Goal: Check status: Check status

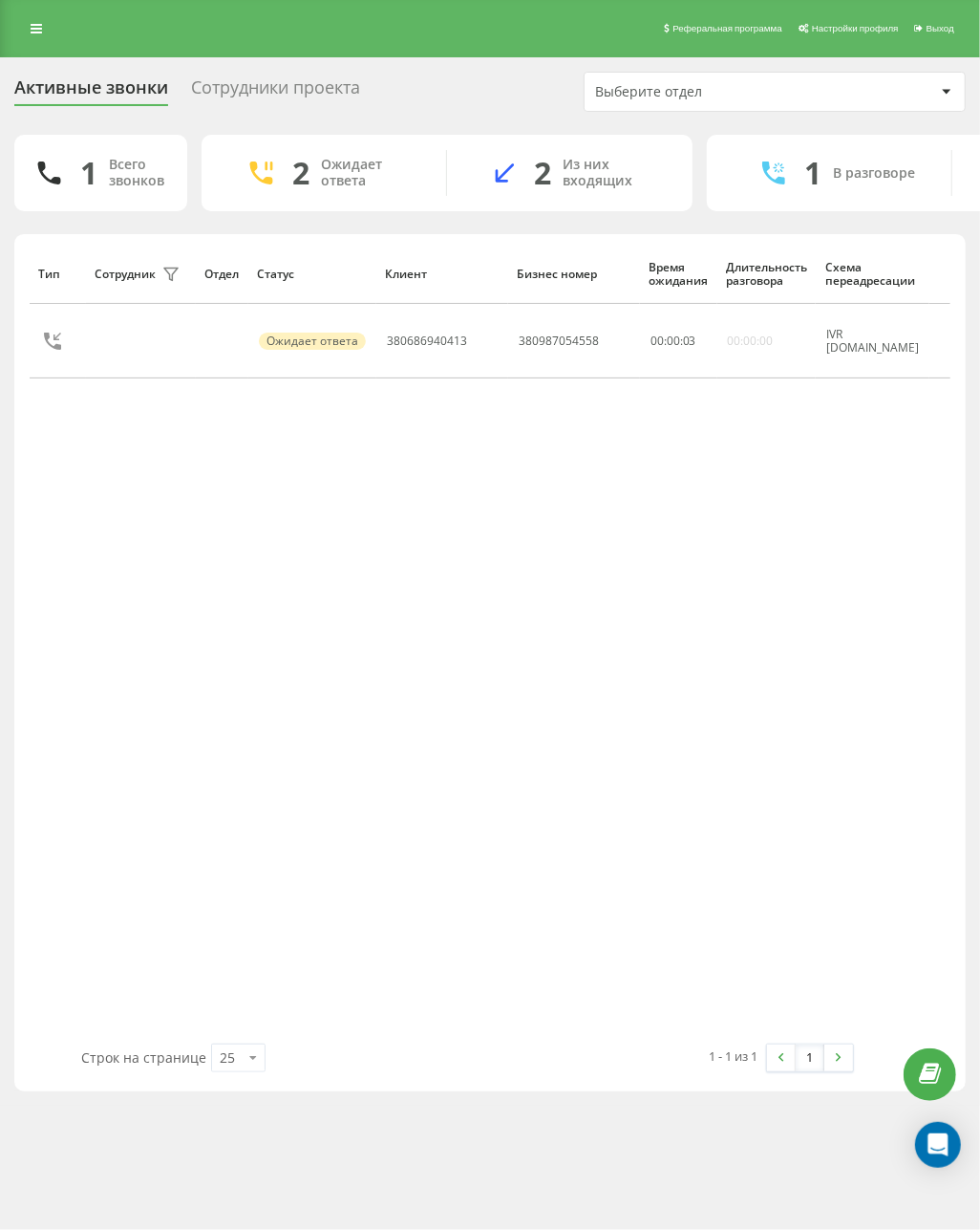
click at [651, 474] on div "Тип Сотрудник фильтра Отдел Статус Клиент Бизнес номер Время ожидания Длительно…" at bounding box center [490, 643] width 921 height 800
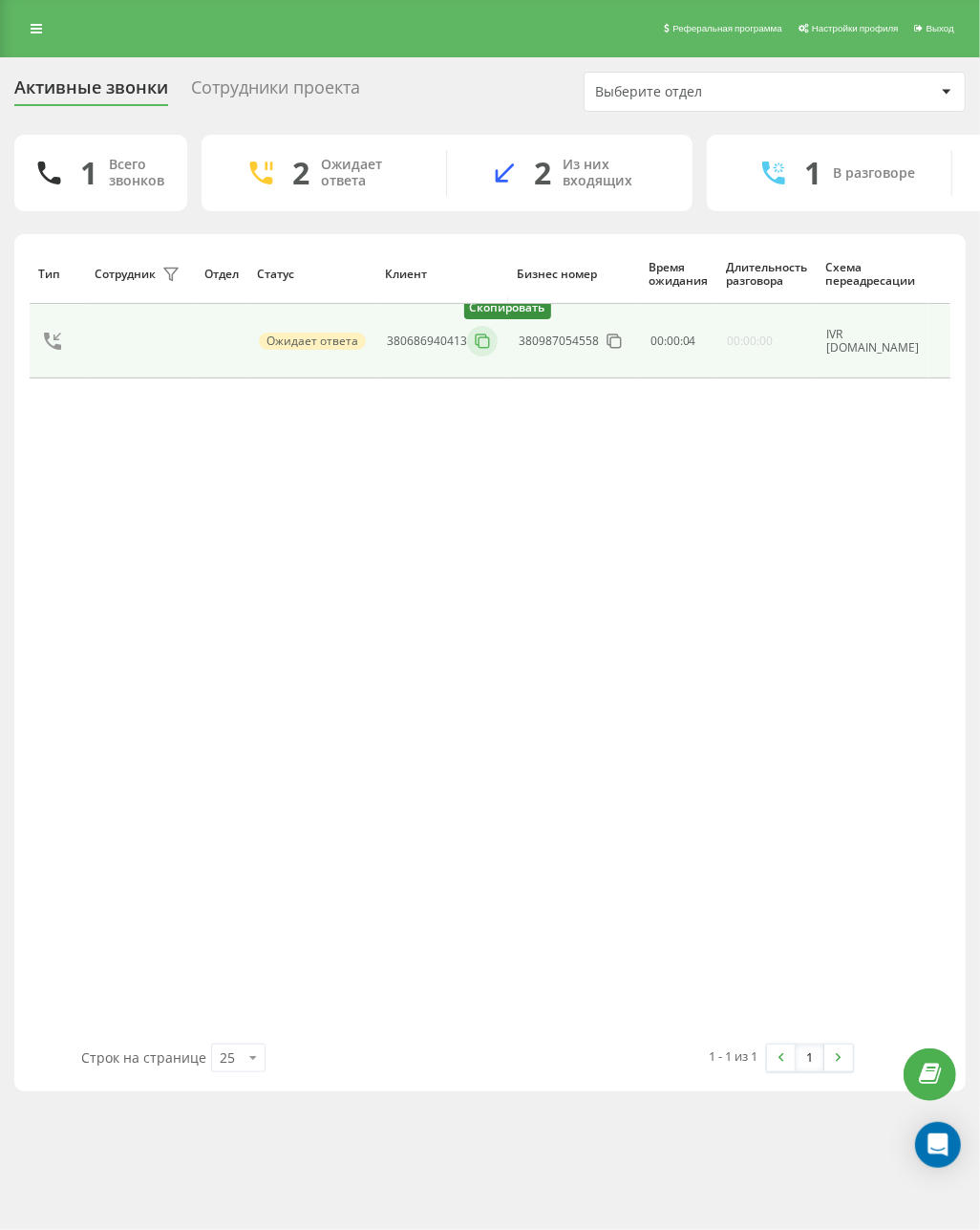
click at [487, 351] on icon at bounding box center [483, 341] width 20 height 20
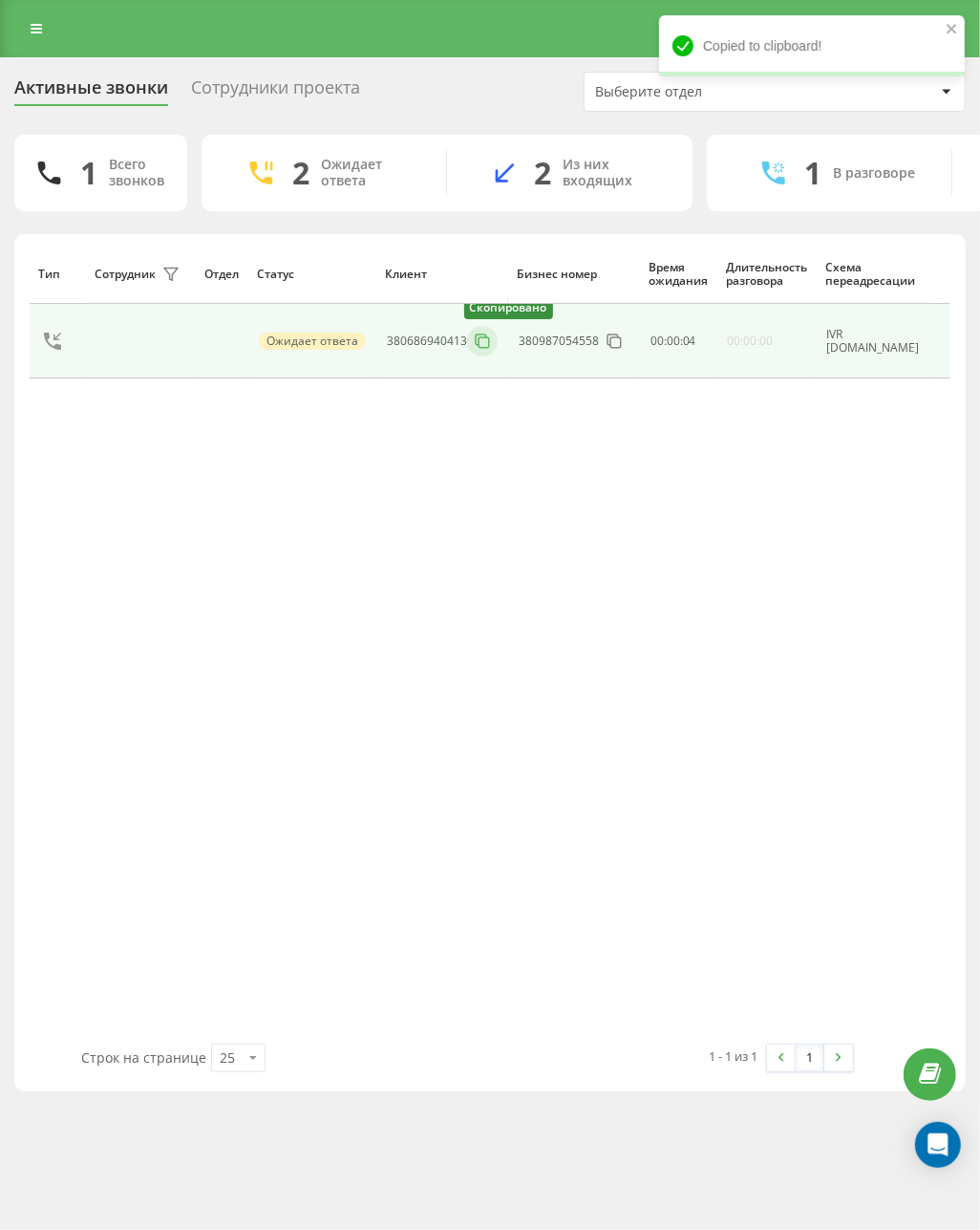
click at [487, 351] on icon at bounding box center [483, 341] width 20 height 20
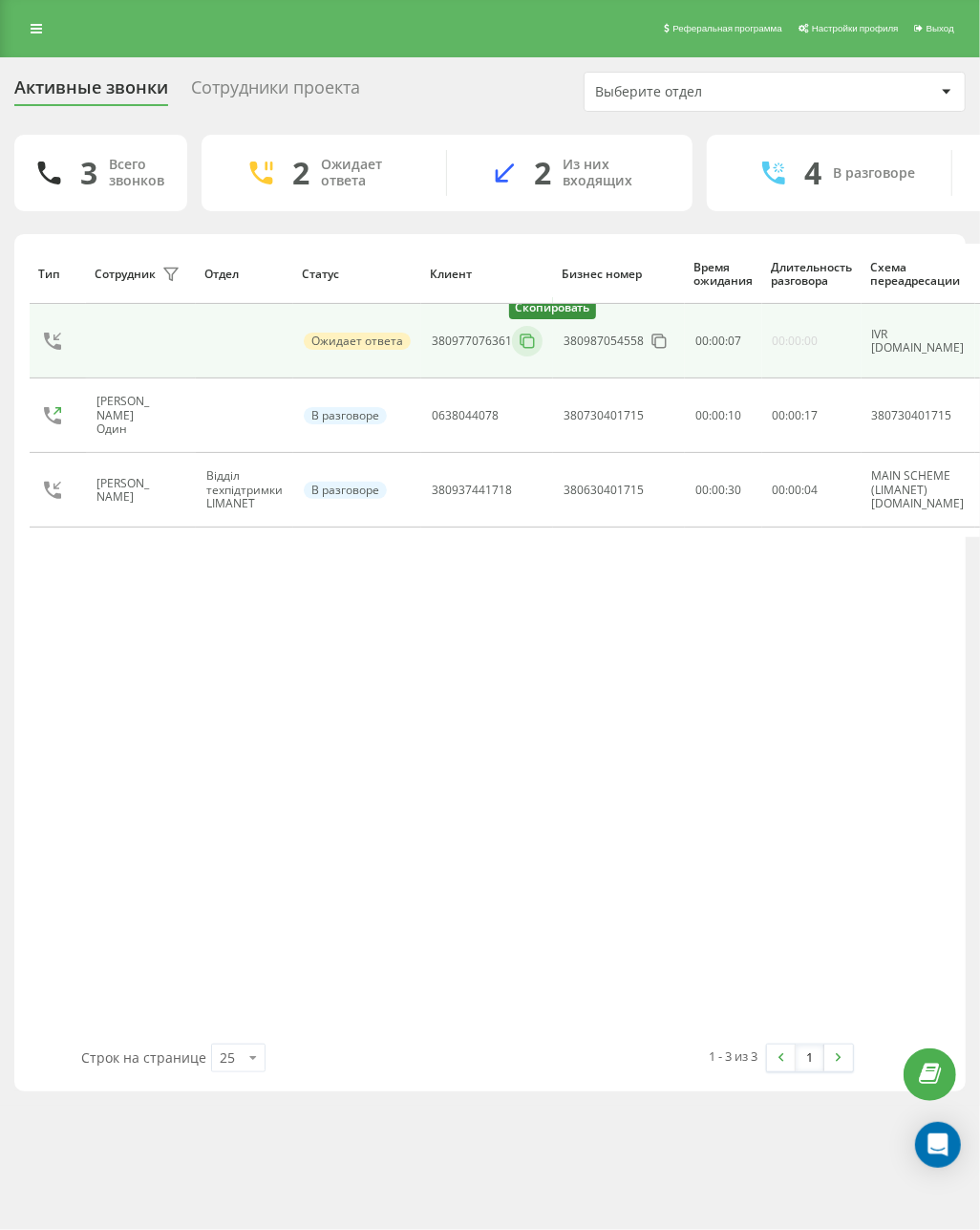
click at [533, 351] on icon at bounding box center [528, 341] width 20 height 20
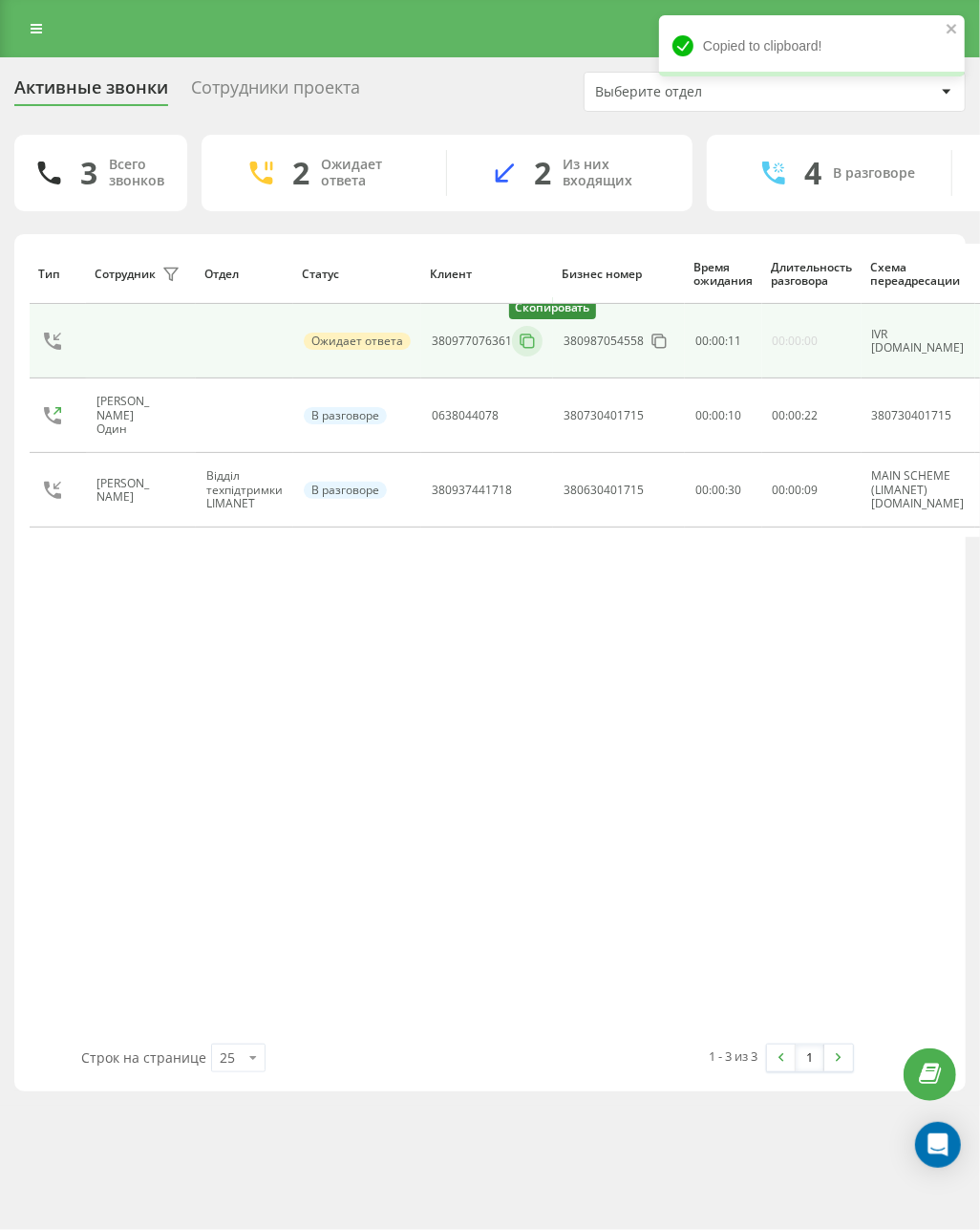
click at [524, 348] on rect at bounding box center [529, 342] width 11 height 11
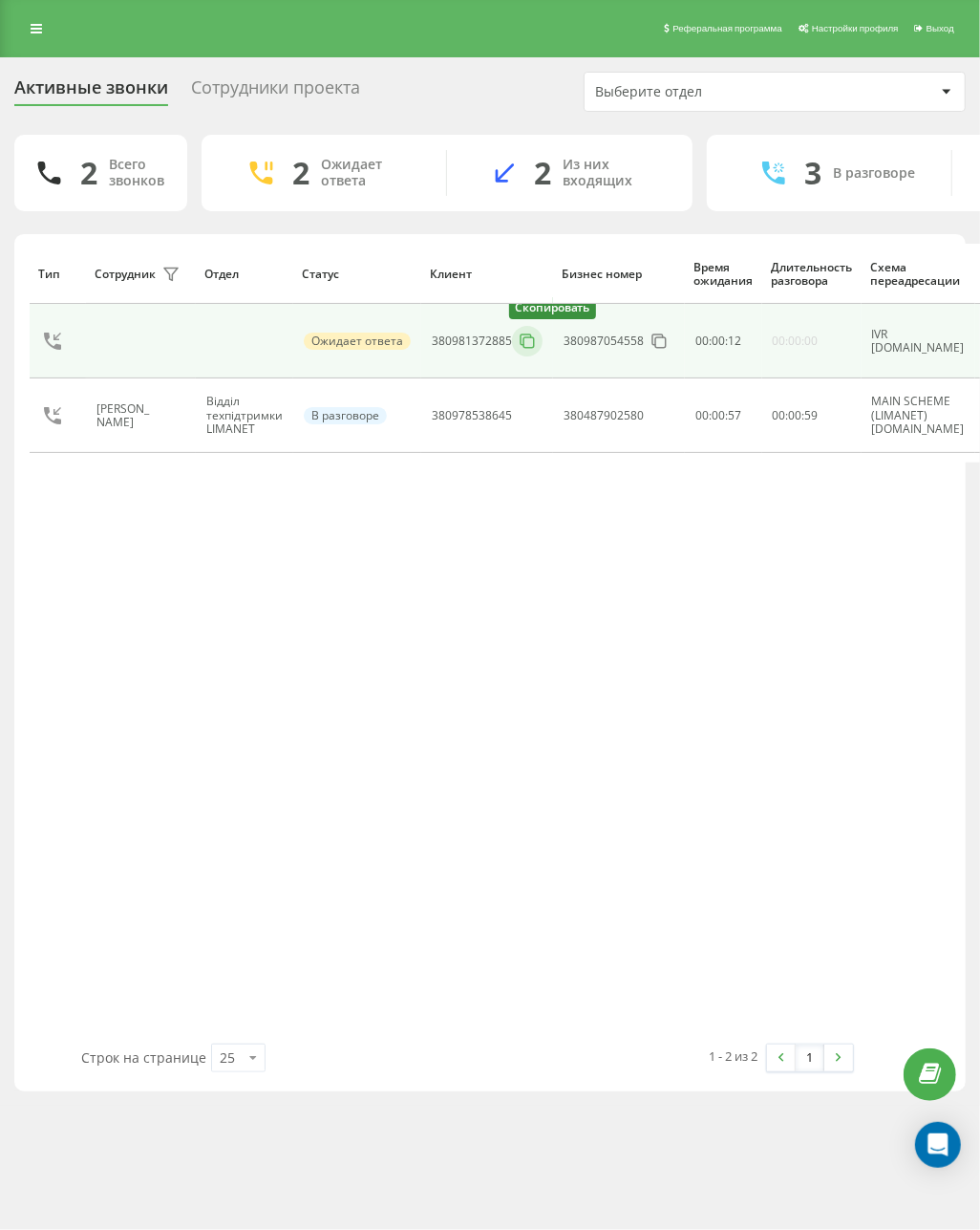
click at [526, 337] on icon at bounding box center [528, 341] width 20 height 20
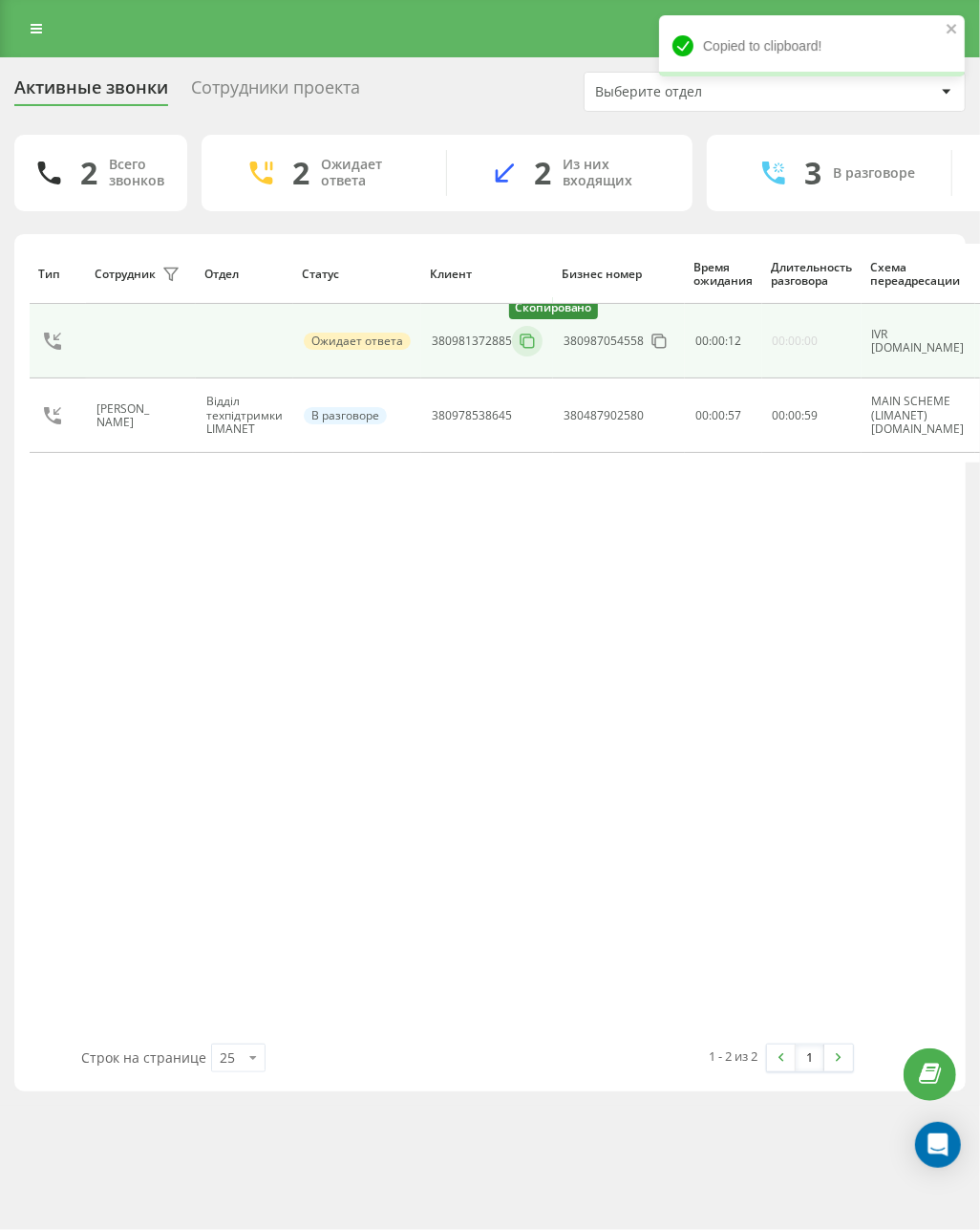
click at [526, 337] on icon at bounding box center [528, 341] width 20 height 20
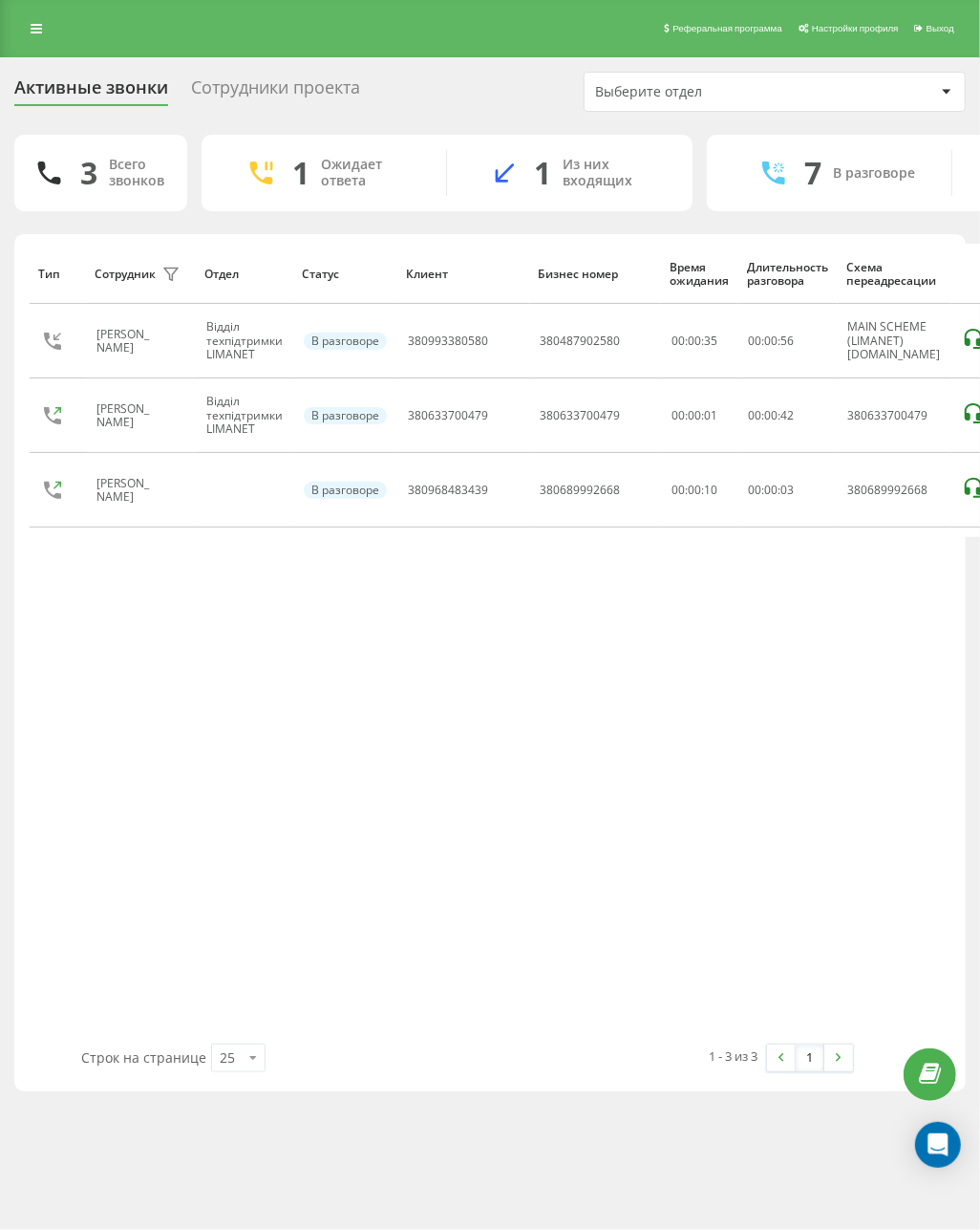
click at [393, 749] on div "Тип Сотрудник фильтра Отдел Статус Клиент Бизнес номер Время ожидания Длительно…" at bounding box center [490, 643] width 921 height 800
click at [209, 782] on div "Тип Сотрудник фильтра Отдел Статус Клиент Бизнес номер Время ожидания Длительно…" at bounding box center [490, 643] width 921 height 800
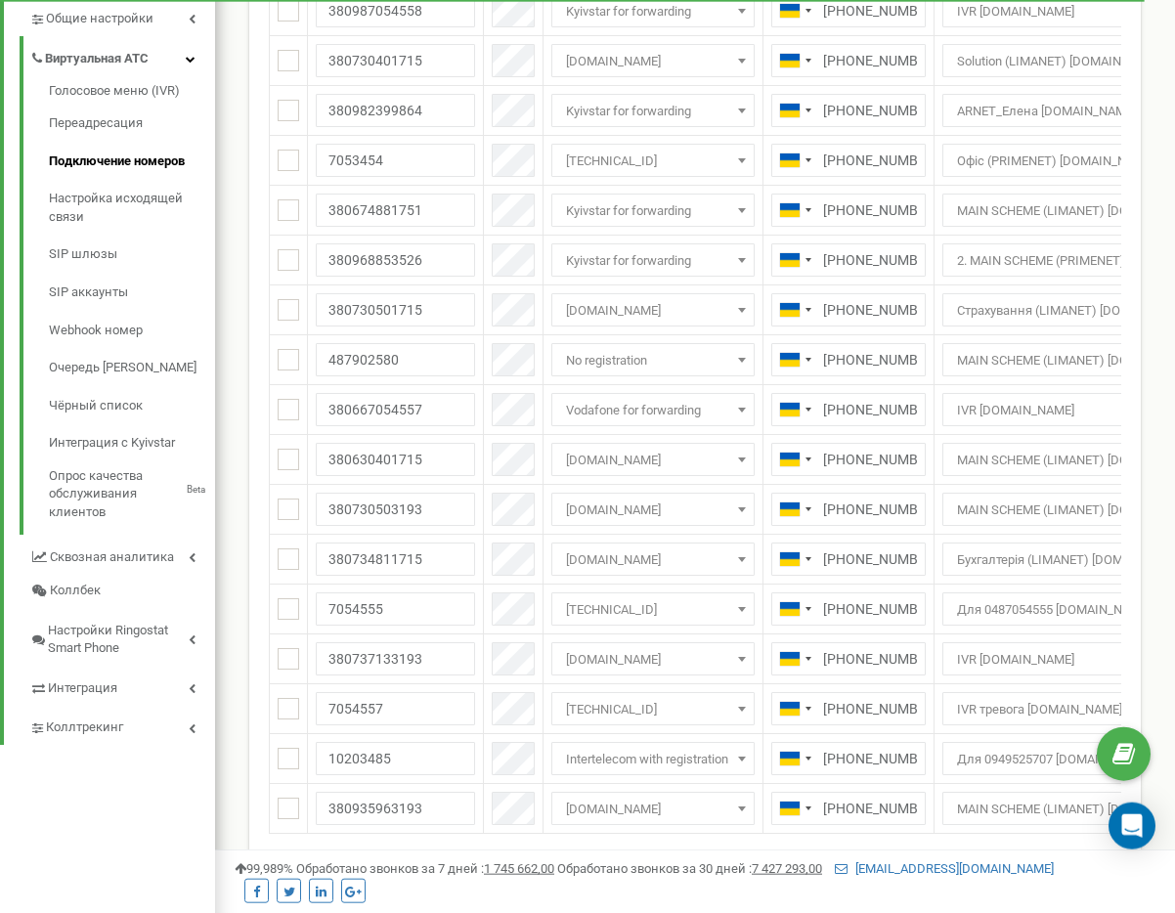
scroll to position [598, 0]
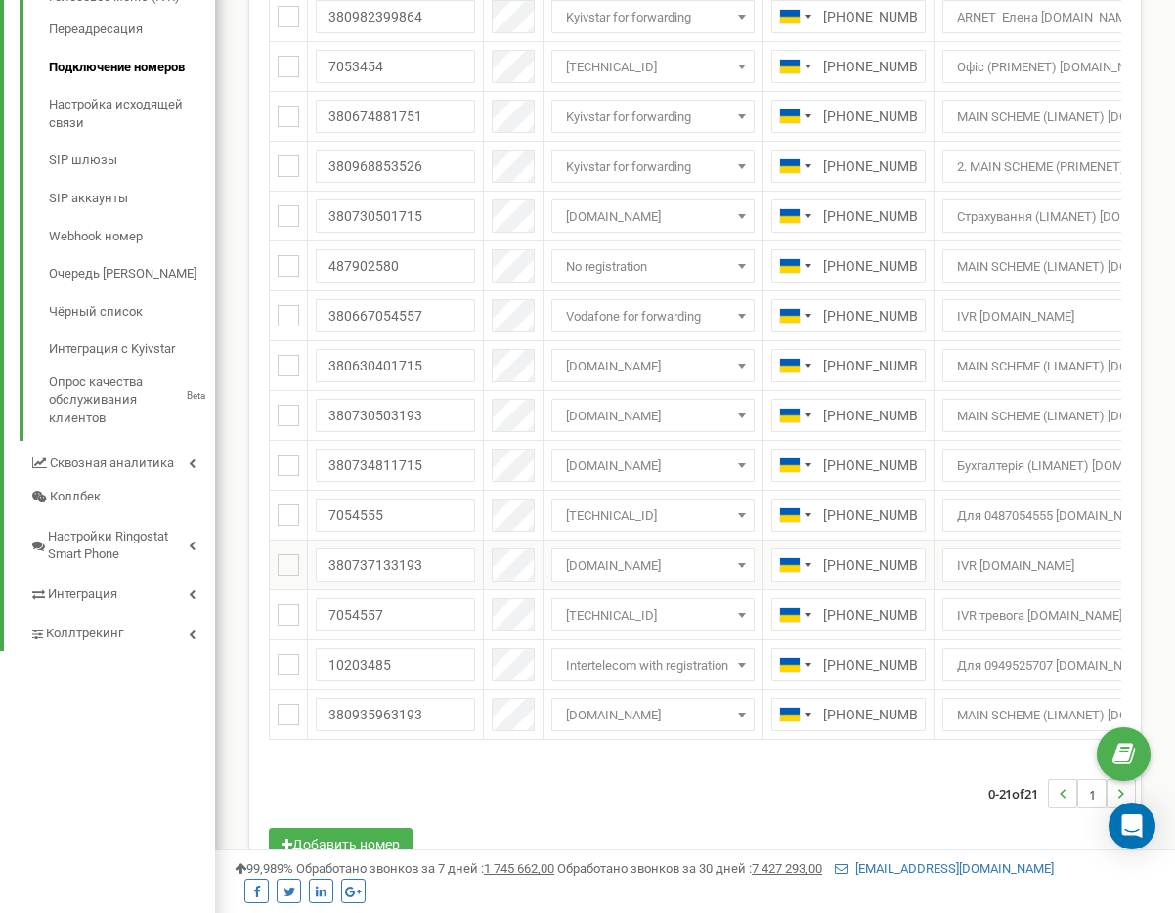
click at [1050, 563] on span "IVR [DOMAIN_NAME]" at bounding box center [1096, 566] width 293 height 27
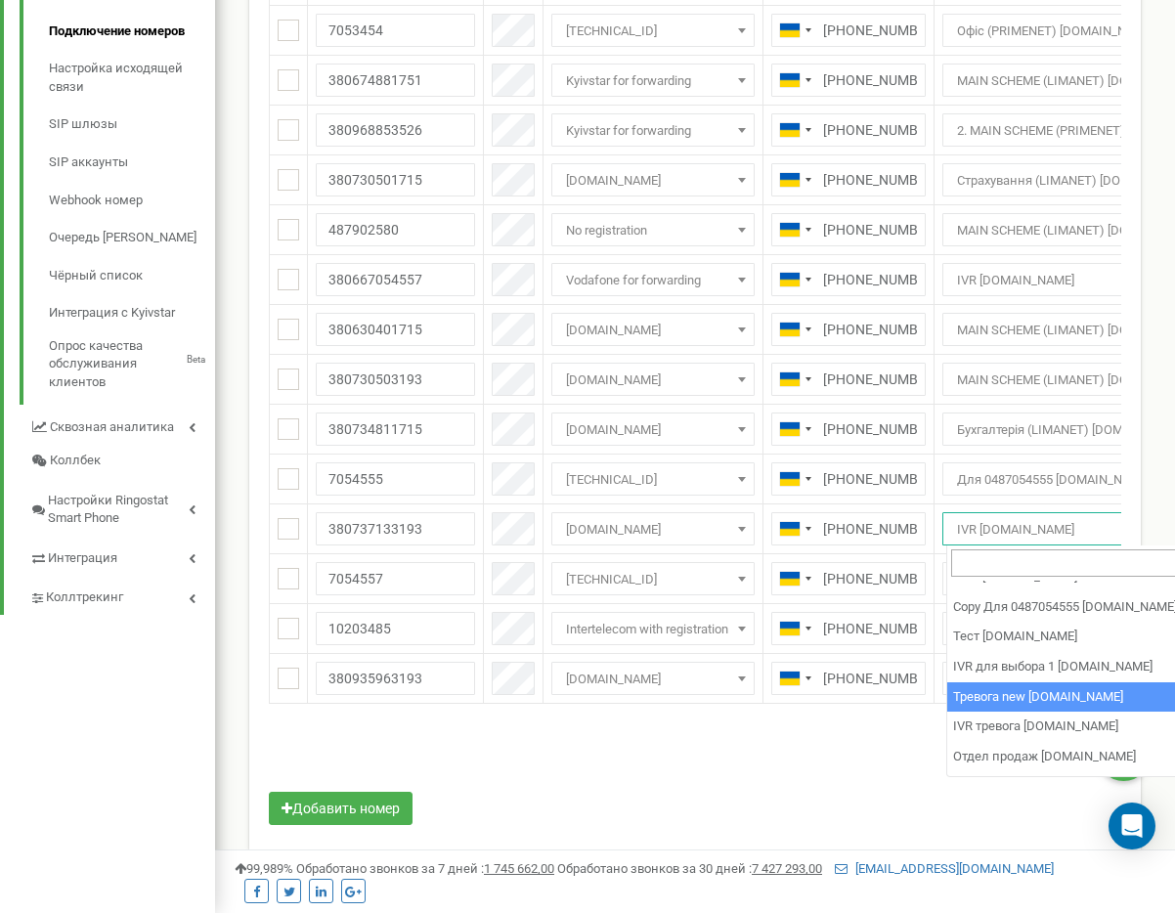
scroll to position [528, 0]
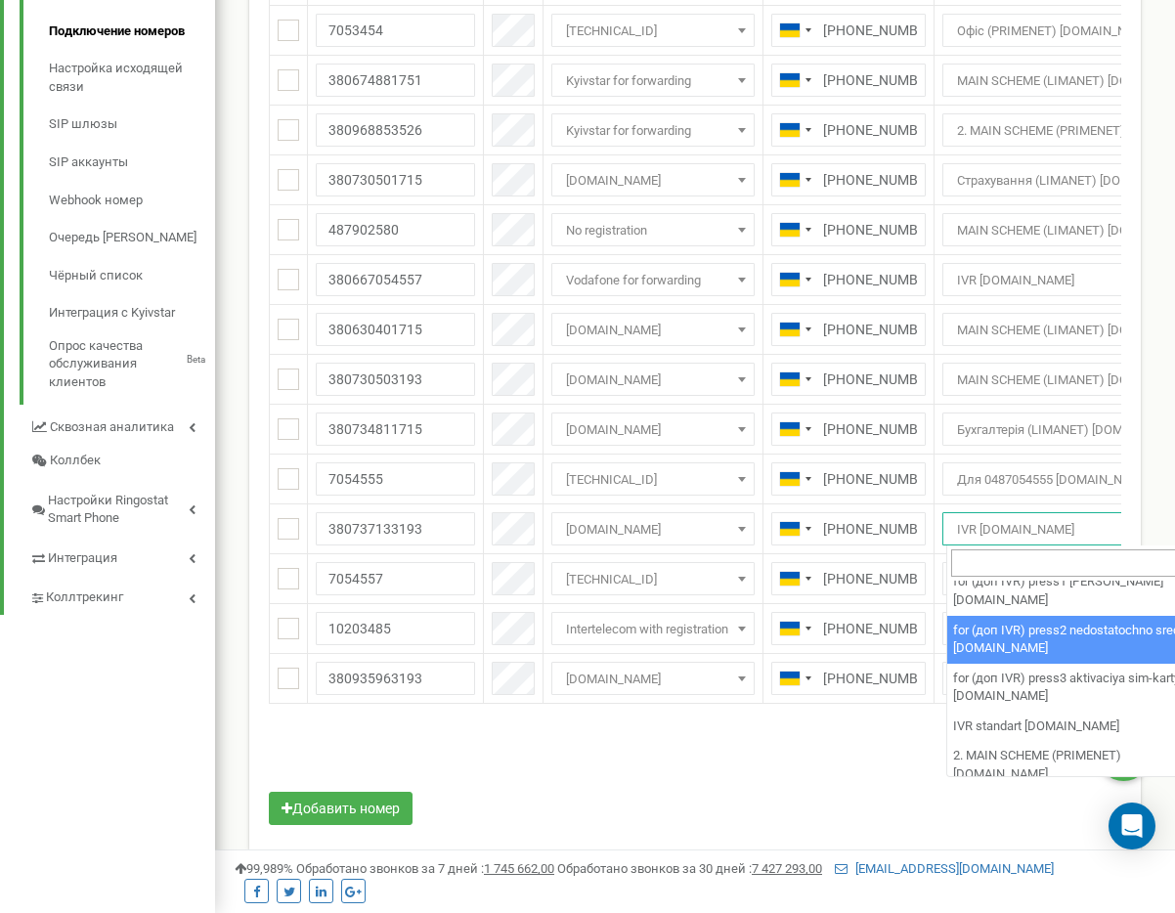
click at [810, 758] on div "0-21 of 21 1" at bounding box center [695, 758] width 882 height 68
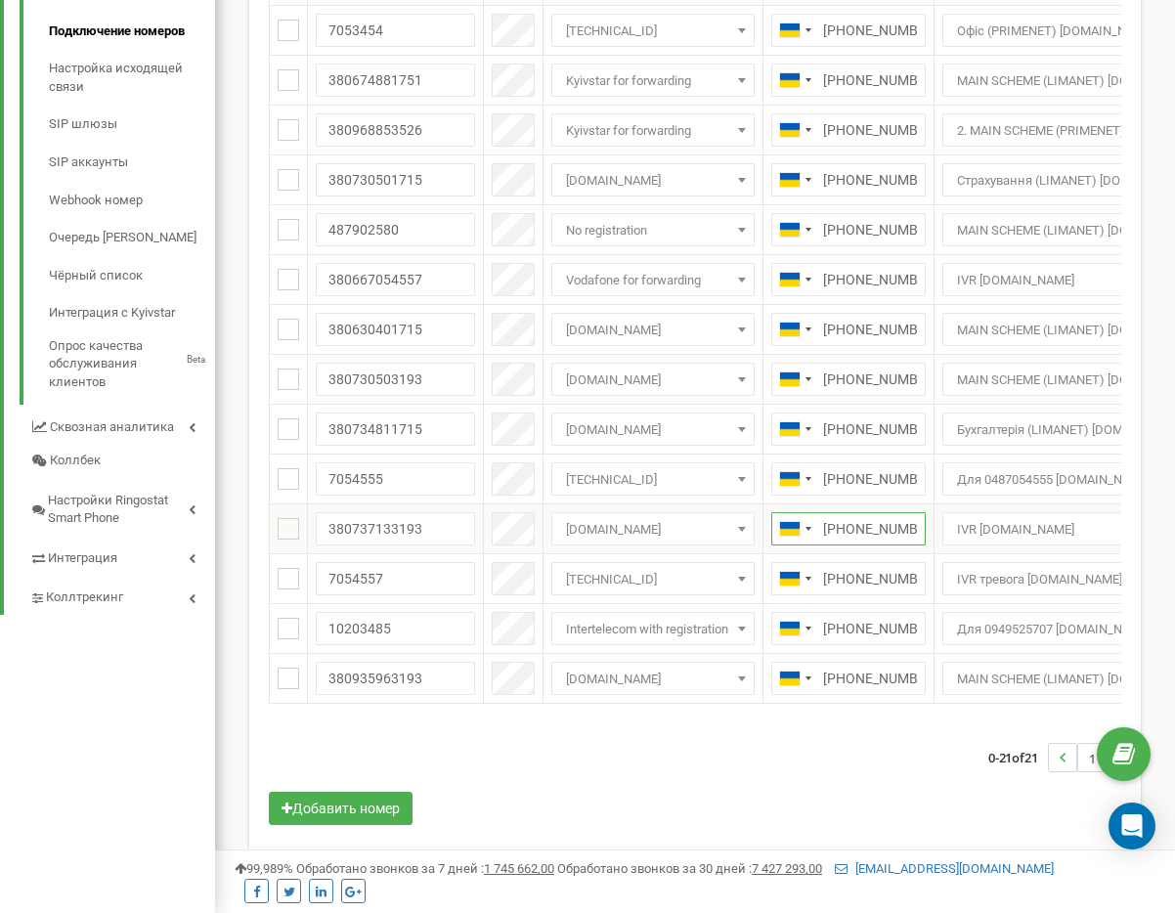
scroll to position [0, 4]
drag, startPoint x: 906, startPoint y: 538, endPoint x: 995, endPoint y: 525, distance: 89.9
click at [926, 525] on input "+380737133193" at bounding box center [849, 528] width 155 height 33
click at [864, 717] on div "Массовые операции У меня нет SIP номеров Настройка Выберите настройку для редак…" at bounding box center [695, 183] width 882 height 1294
click at [1001, 572] on span "IVR тревога [DOMAIN_NAME]" at bounding box center [1096, 579] width 293 height 27
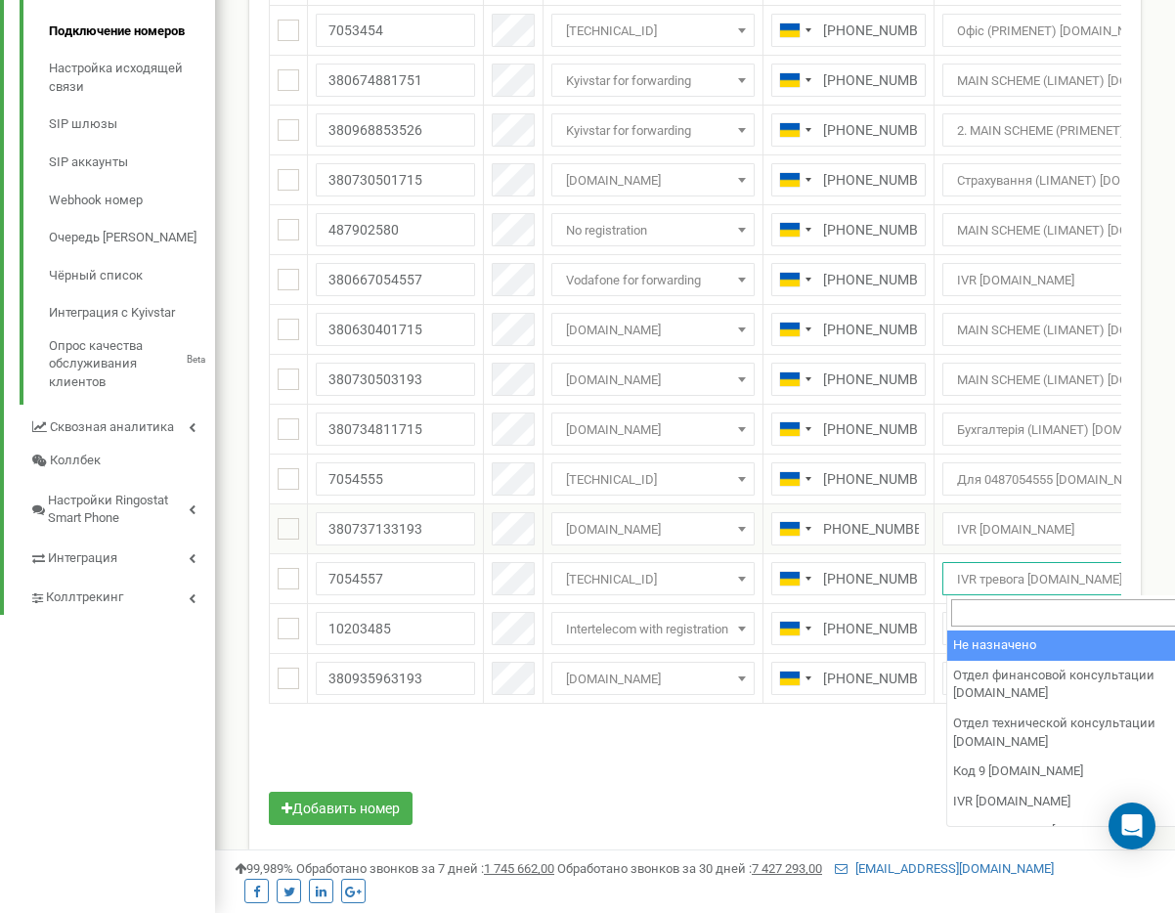
click at [1028, 526] on span "IVR [DOMAIN_NAME]" at bounding box center [1096, 529] width 293 height 27
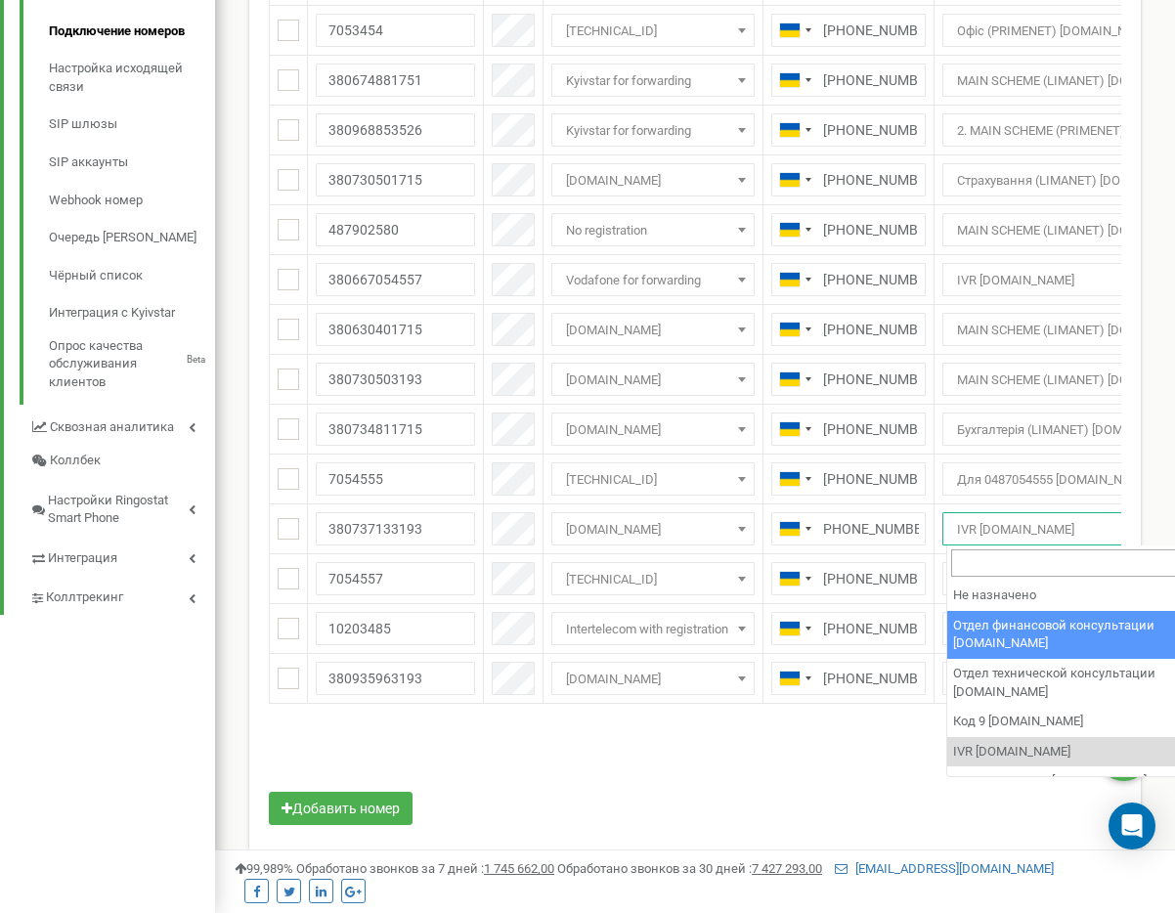
click at [744, 782] on div "0-21 of 21 1" at bounding box center [695, 758] width 882 height 68
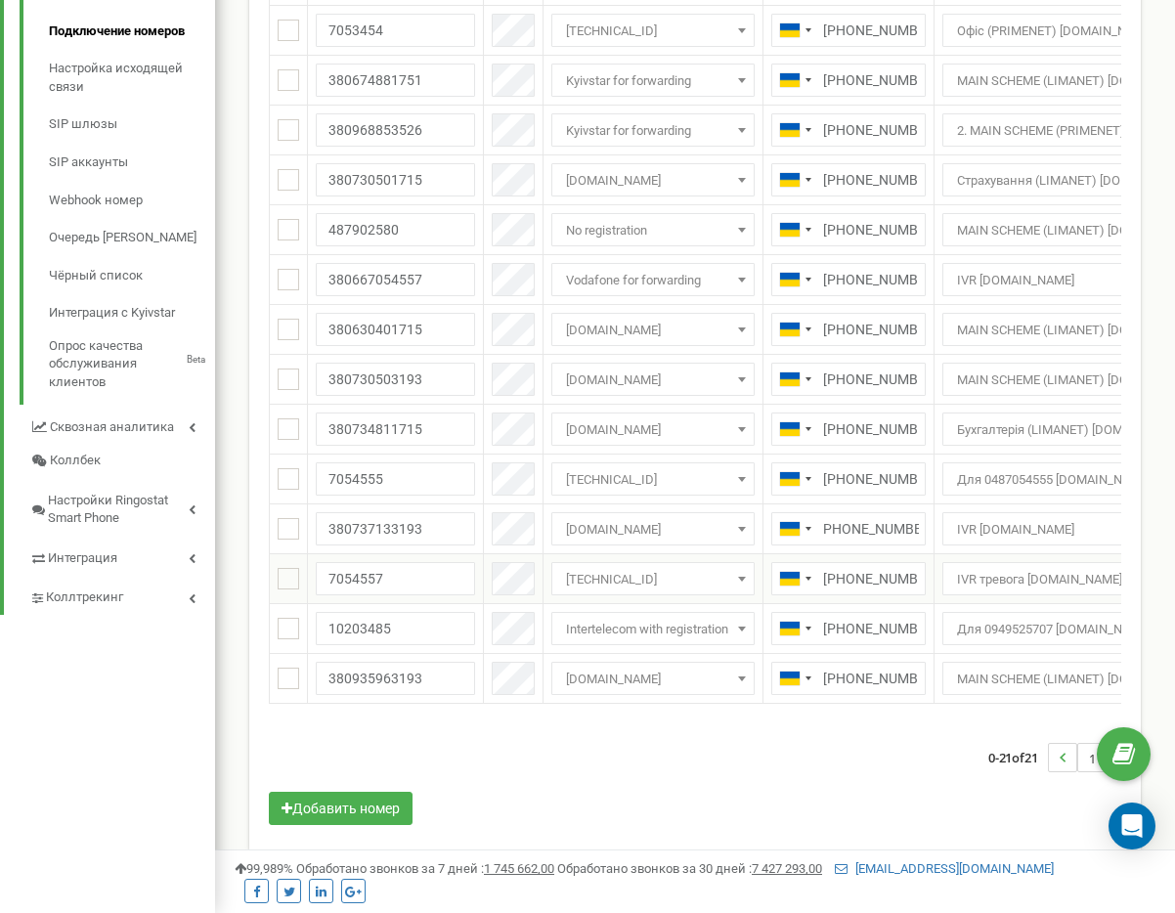
click at [969, 576] on span "IVR тревога bel.net" at bounding box center [1096, 579] width 293 height 27
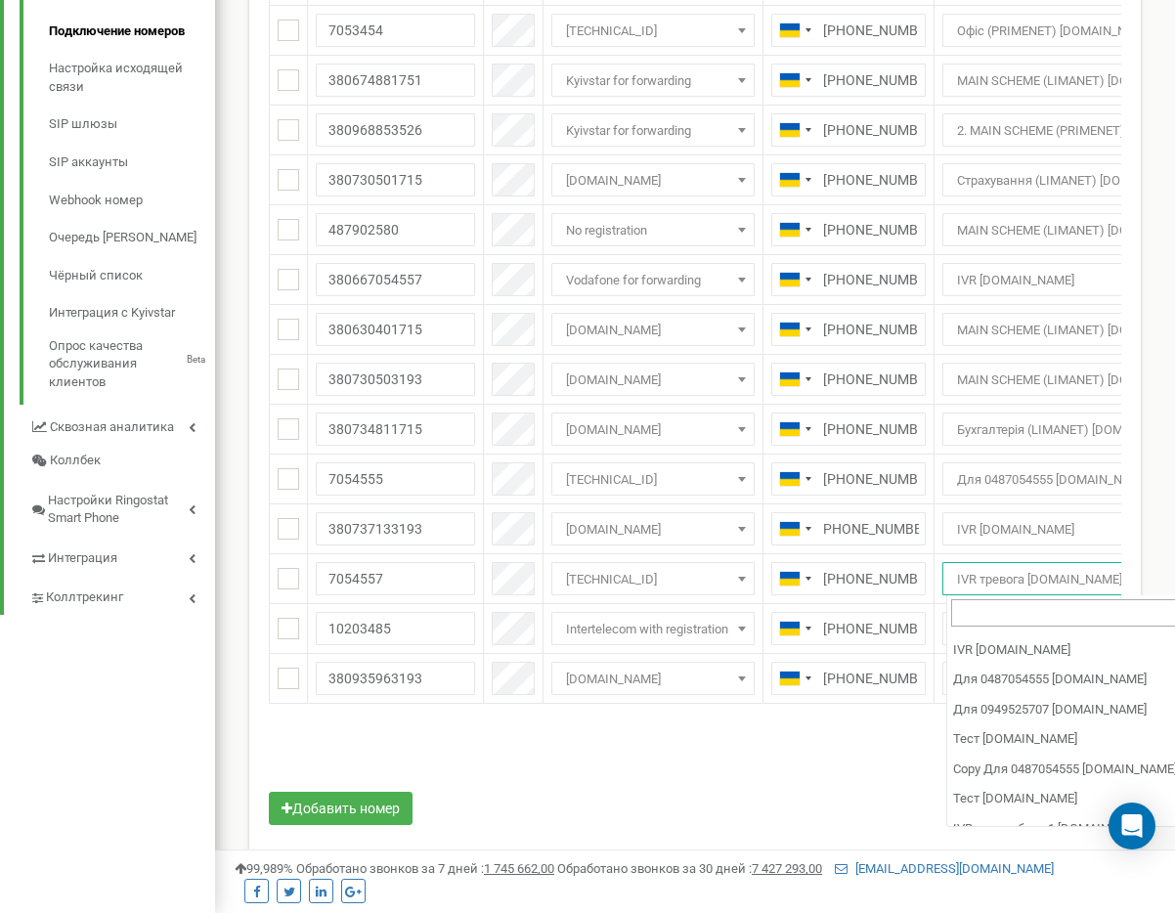
scroll to position [0, 0]
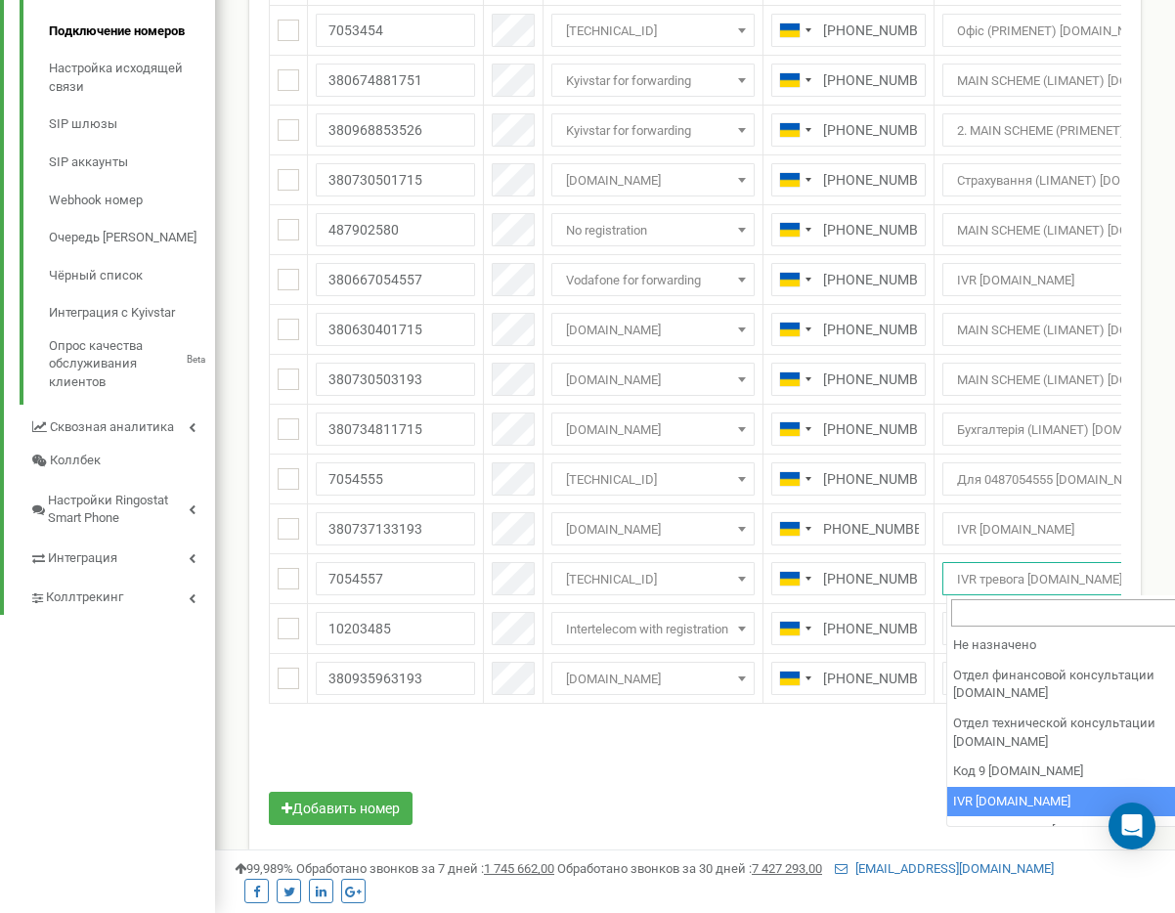
select select "73717"
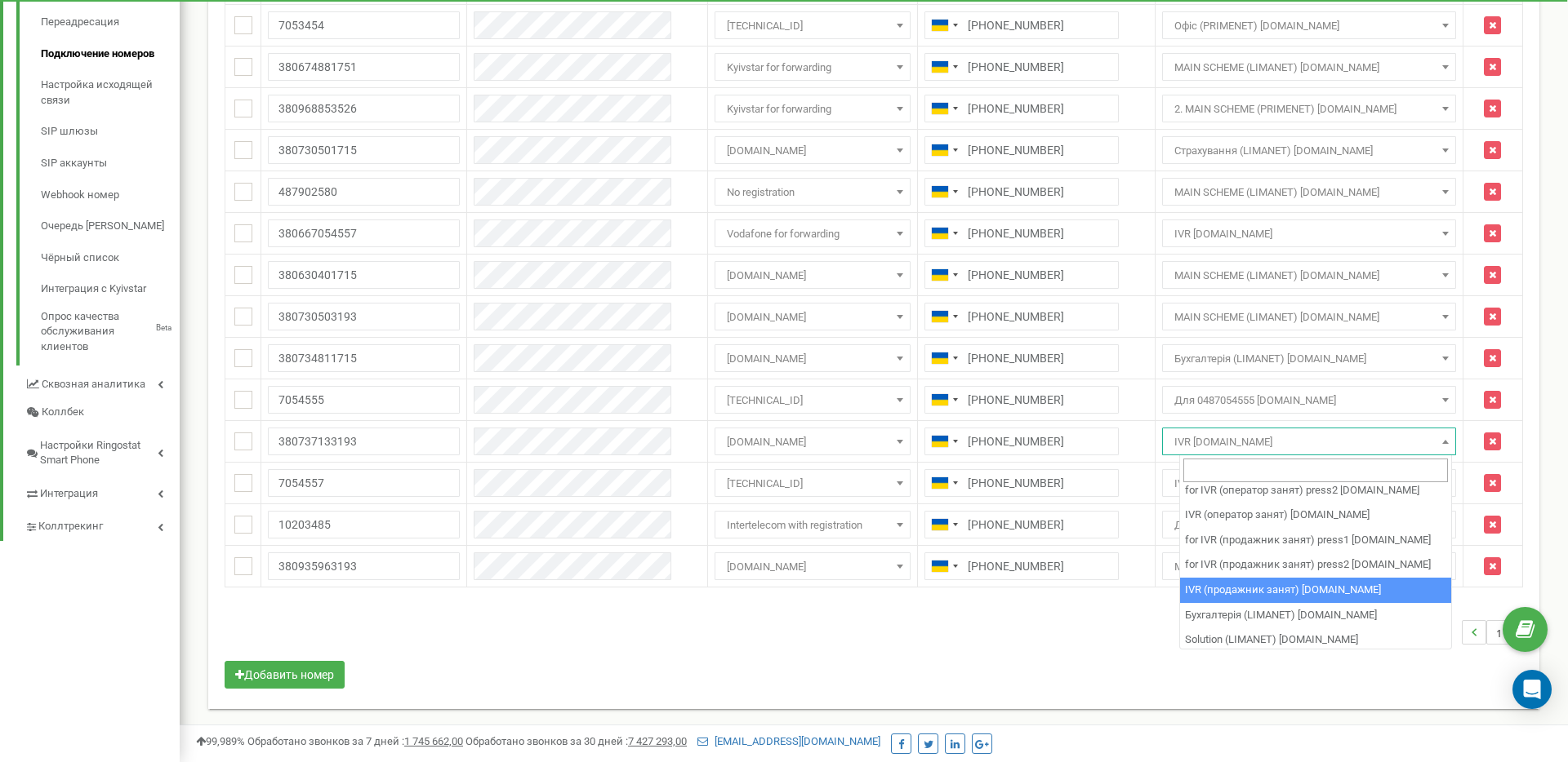
scroll to position [734, 0]
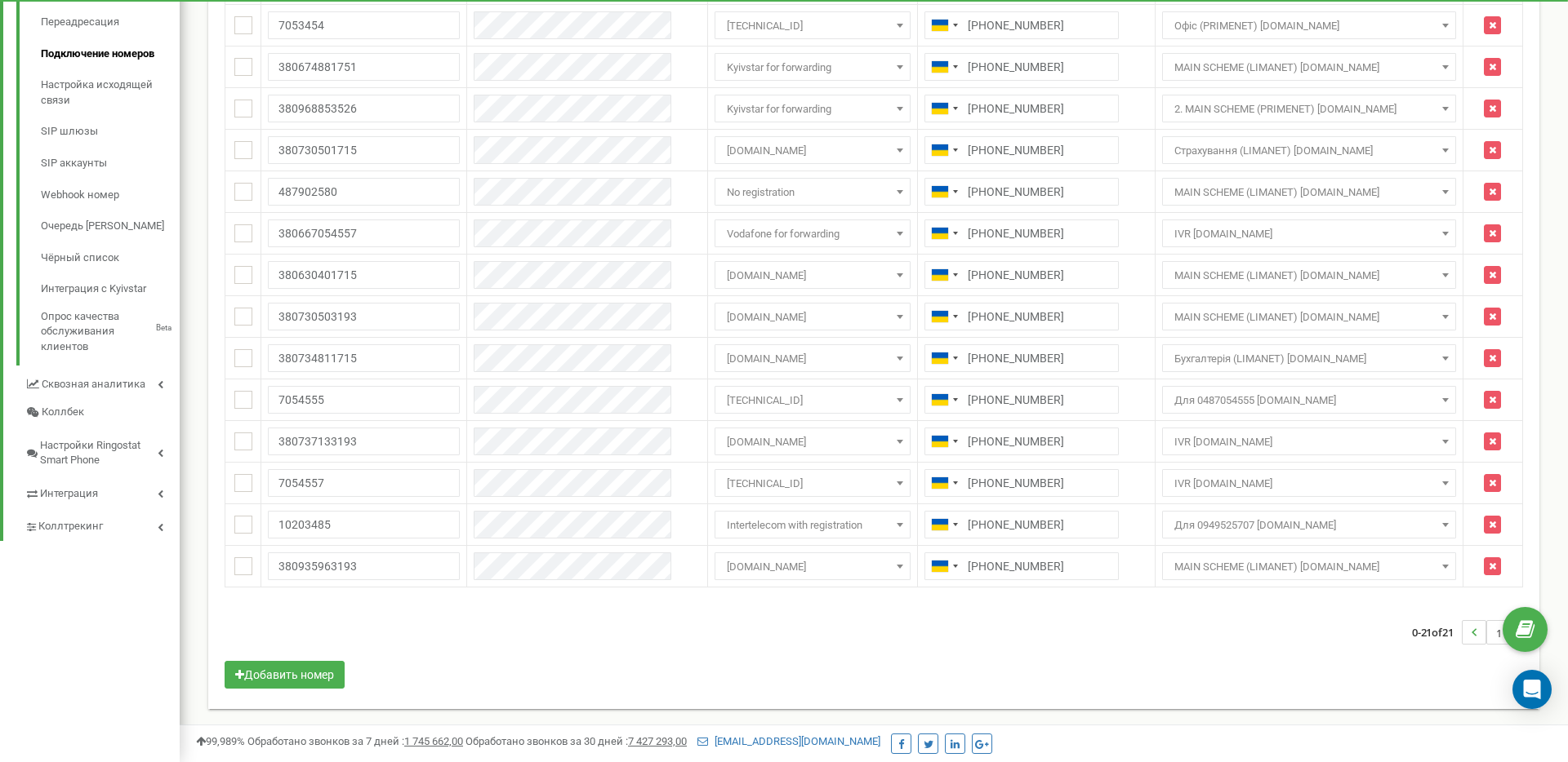
click at [980, 610] on div "0-21 of 21 1" at bounding box center [873, 633] width 1323 height 57
click at [980, 660] on div "0-21 of 21 1" at bounding box center [873, 633] width 1323 height 57
click at [980, 450] on span "IVR [DOMAIN_NAME]" at bounding box center [1308, 442] width 282 height 23
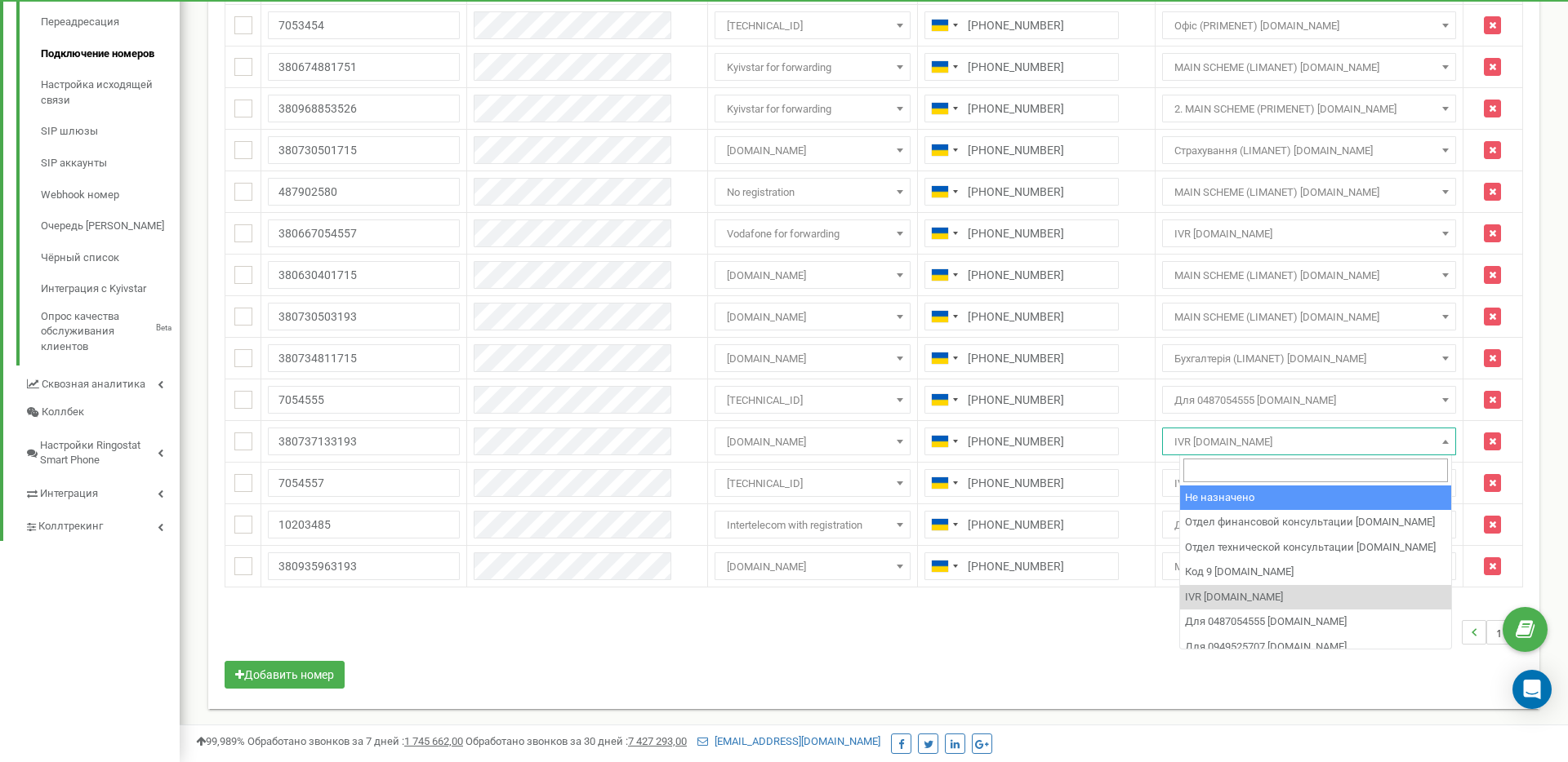
select select "0"
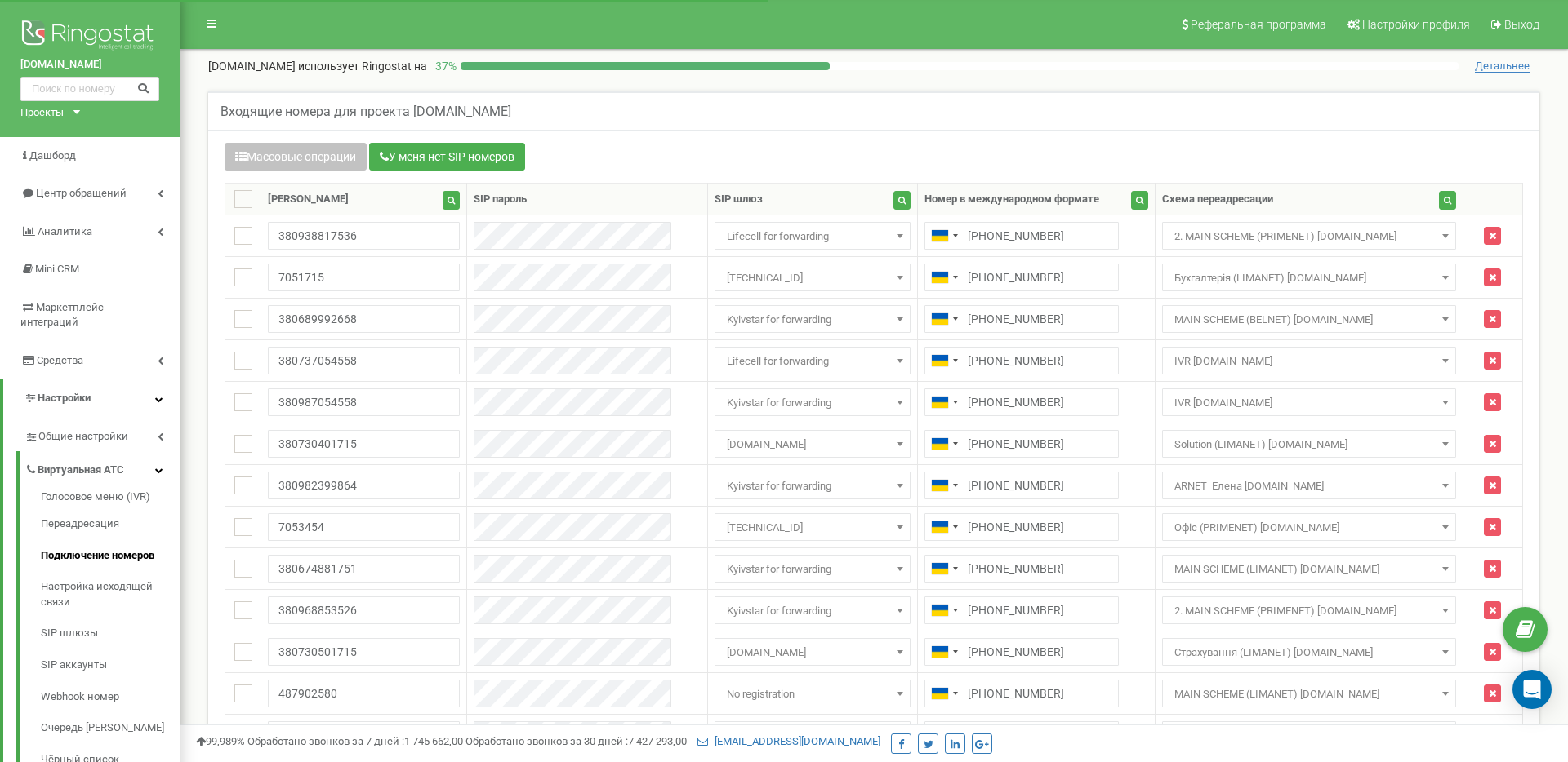
scroll to position [502, 0]
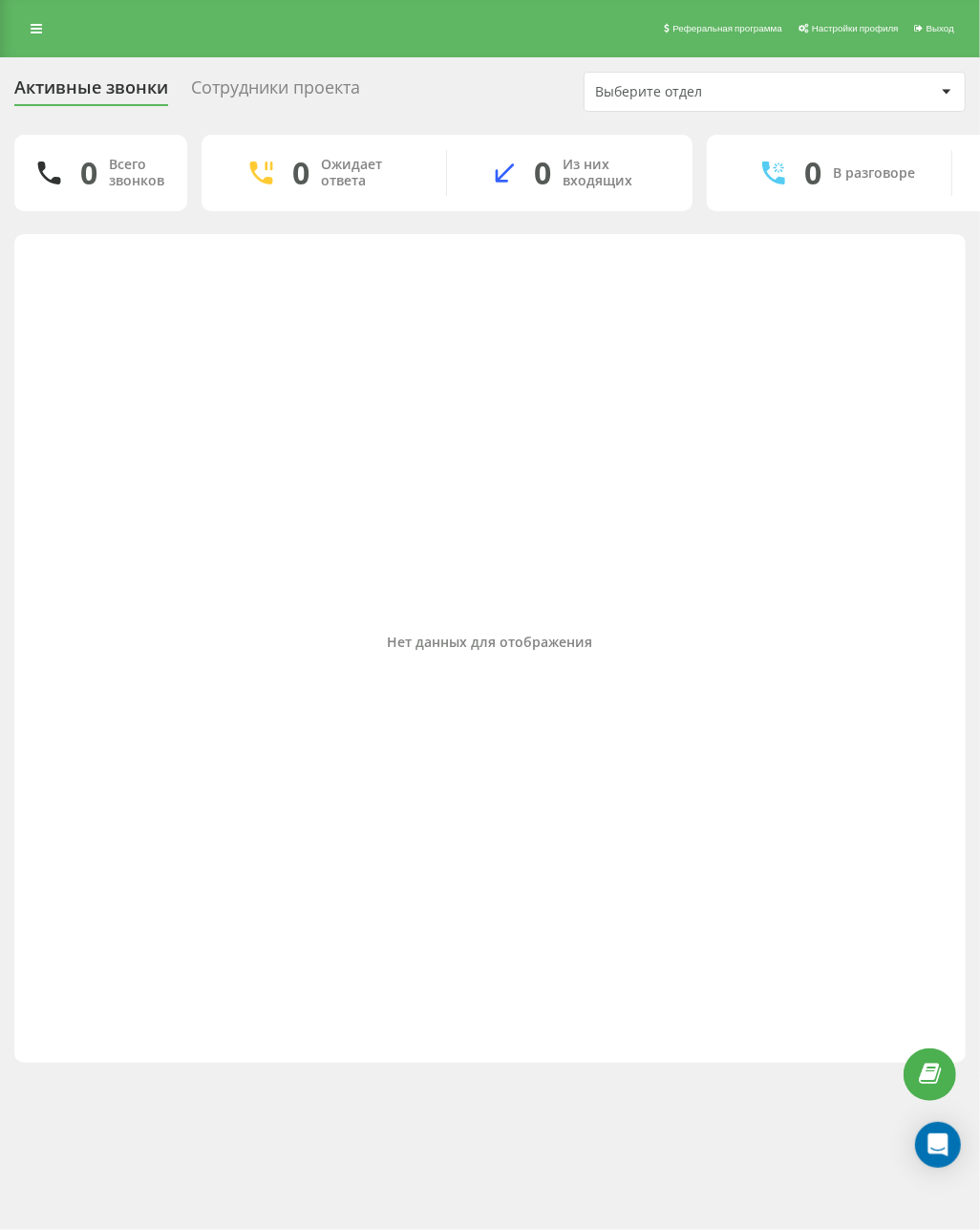
click at [645, 416] on div "Нет данных для отображения" at bounding box center [490, 643] width 921 height 800
click at [323, 506] on div "Нет данных для отображения" at bounding box center [490, 643] width 921 height 800
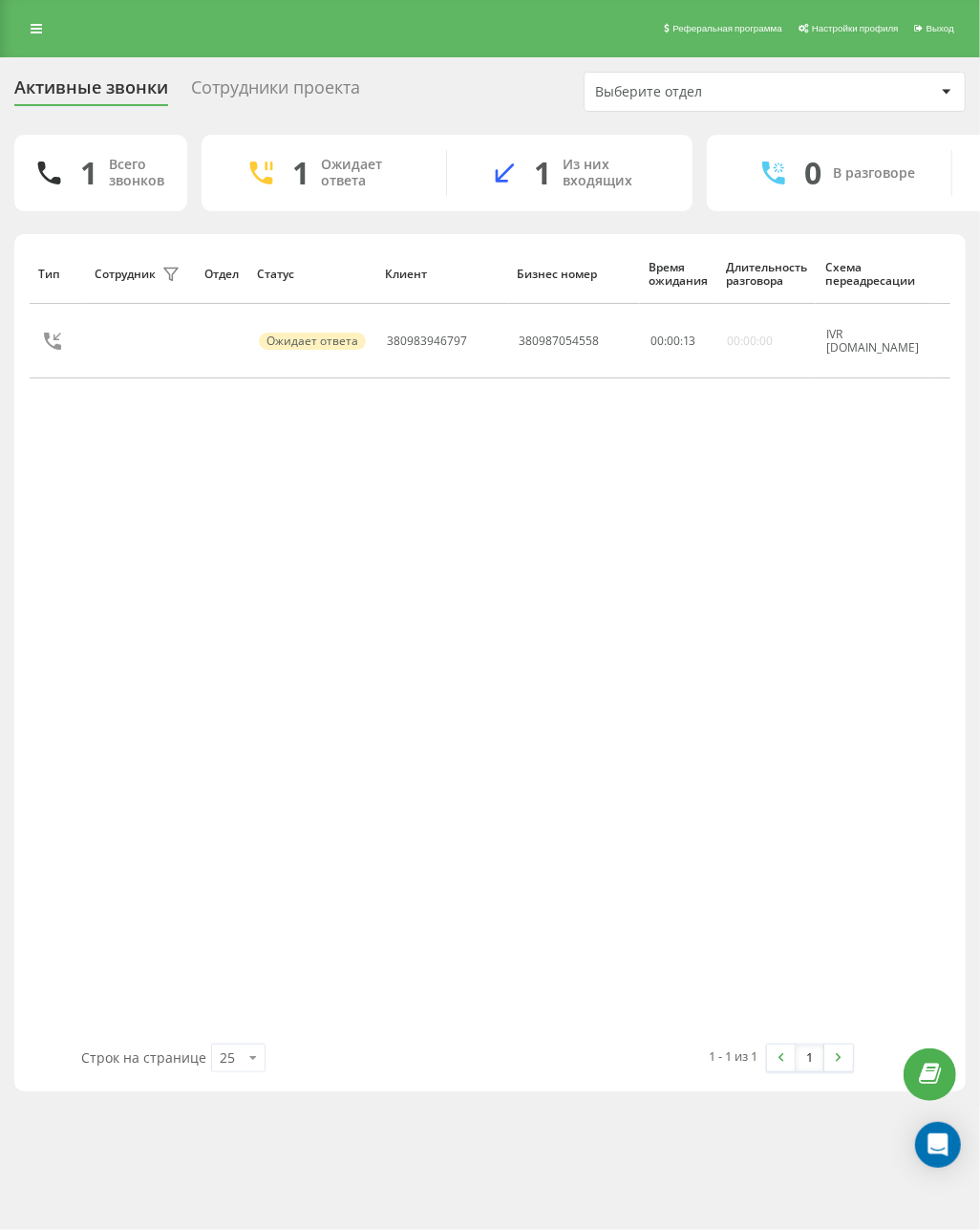
click at [683, 730] on div "Тип Сотрудник фильтра Отдел Статус Клиент Бизнес номер Время ожидания Длительно…" at bounding box center [490, 643] width 921 height 800
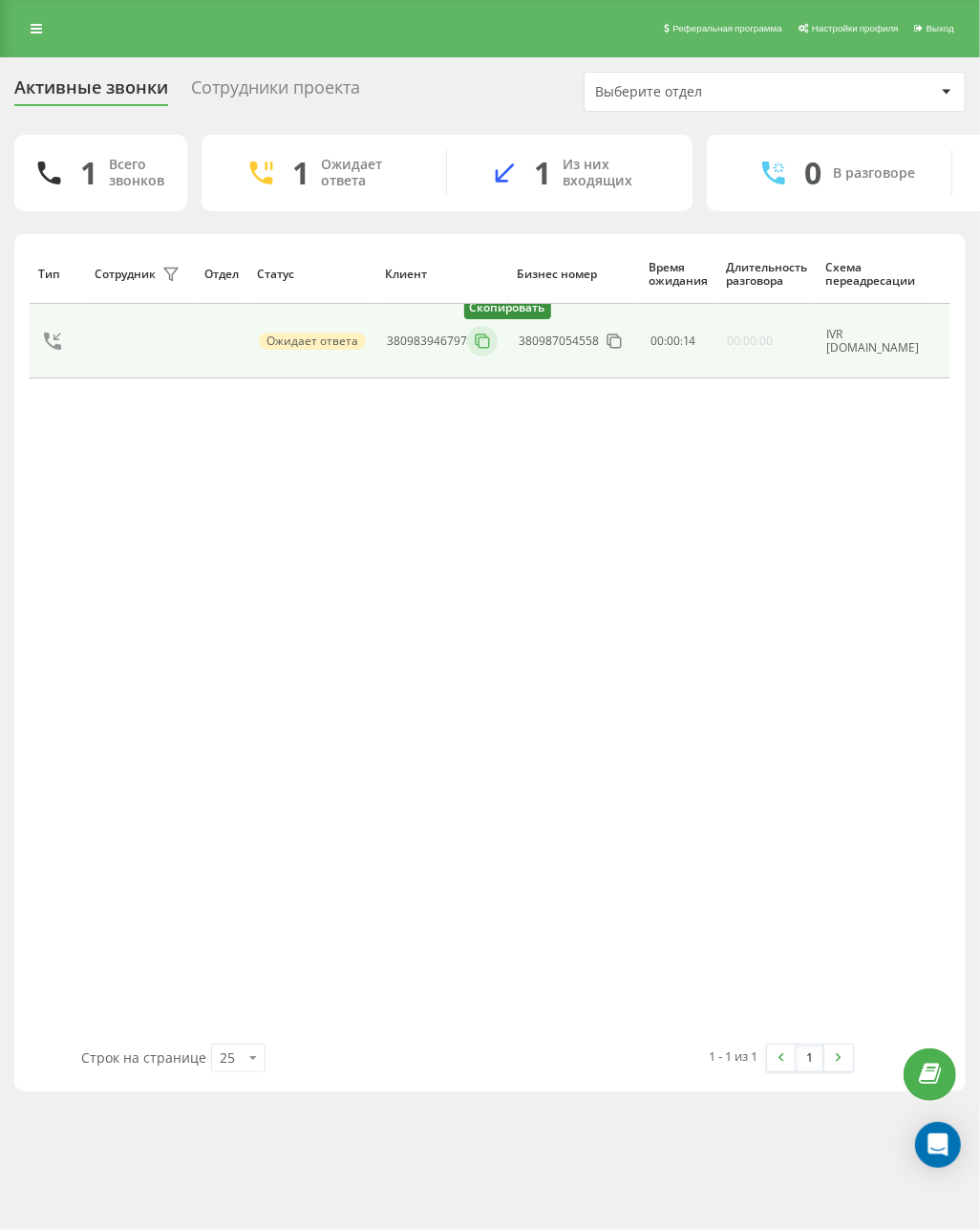
click at [480, 351] on icon at bounding box center [483, 341] width 20 height 20
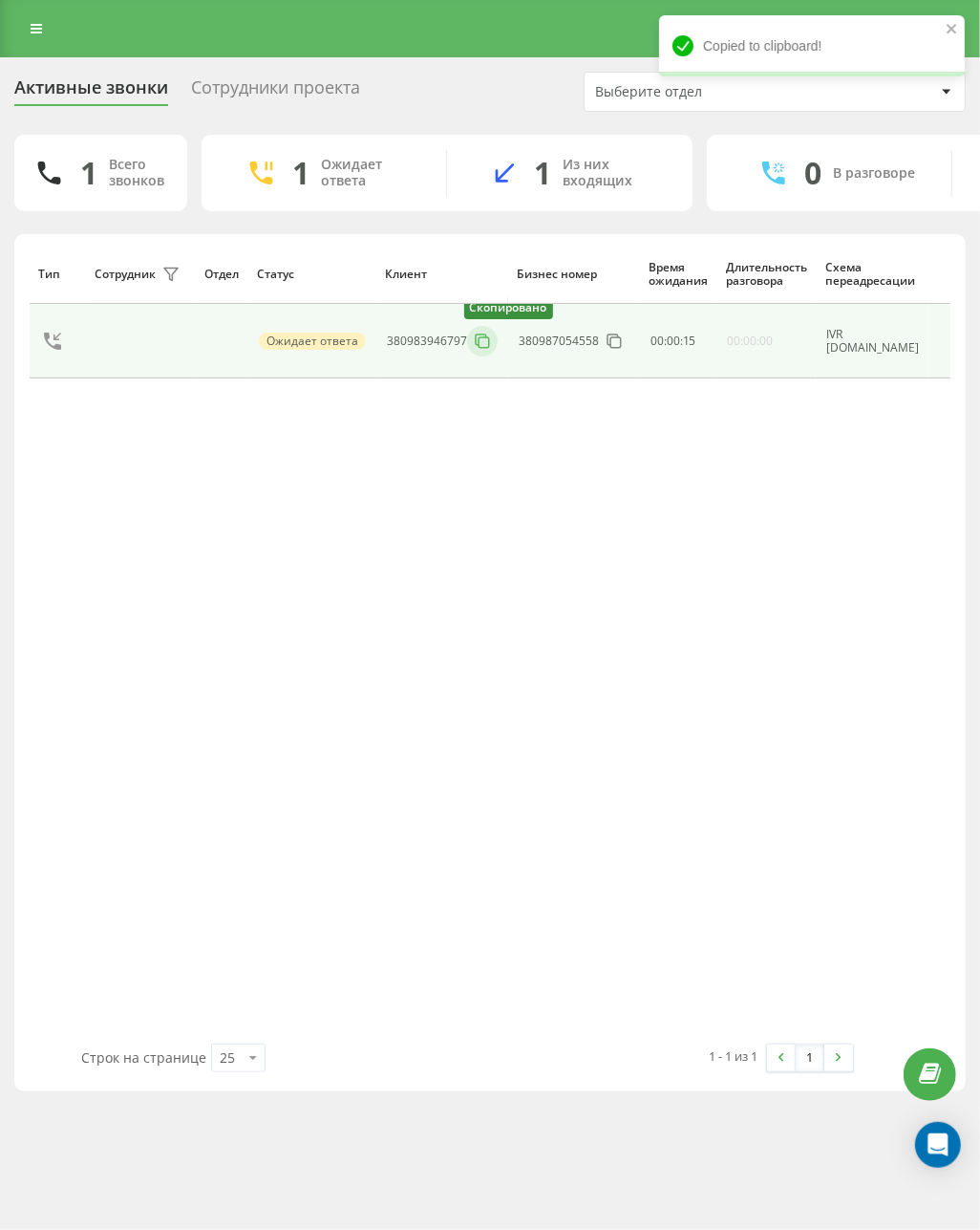
click at [480, 351] on icon at bounding box center [483, 341] width 20 height 20
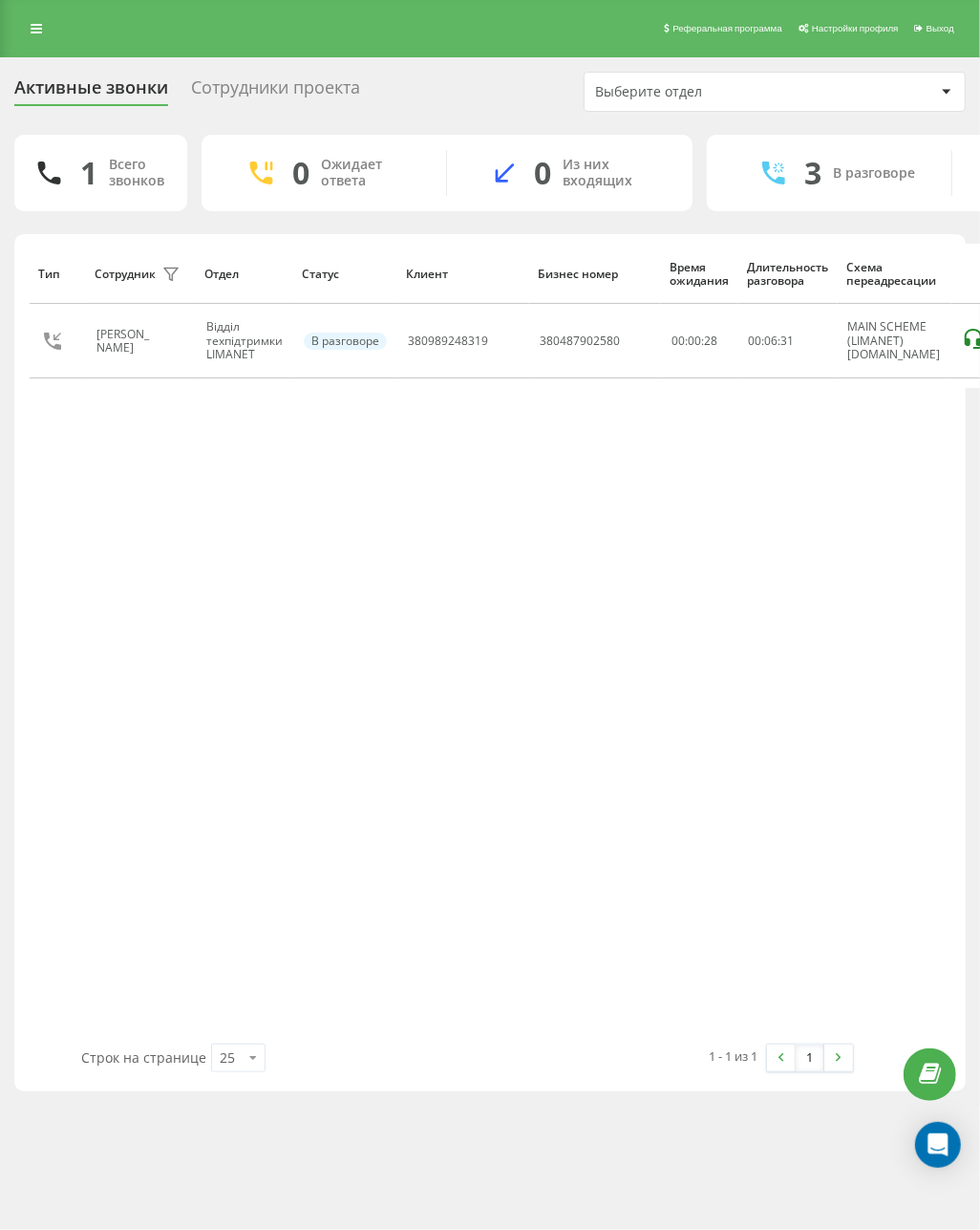
click at [600, 644] on div "Тип Сотрудник фильтра Отдел Статус Клиент Бизнес номер Время ожидания Длительно…" at bounding box center [490, 643] width 921 height 800
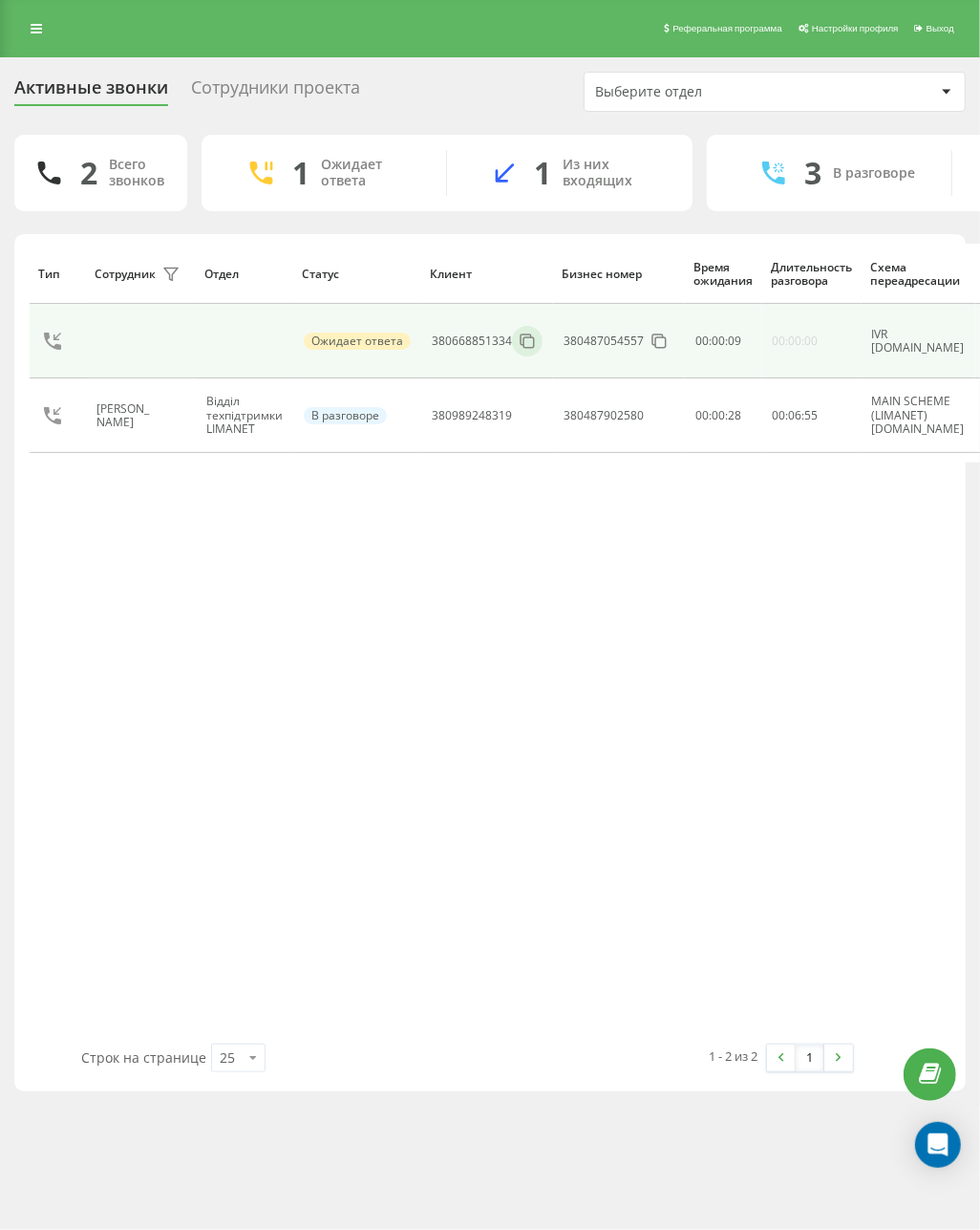
click at [521, 355] on div at bounding box center [527, 340] width 30 height 30
click at [526, 335] on icon at bounding box center [526, 339] width 11 height 11
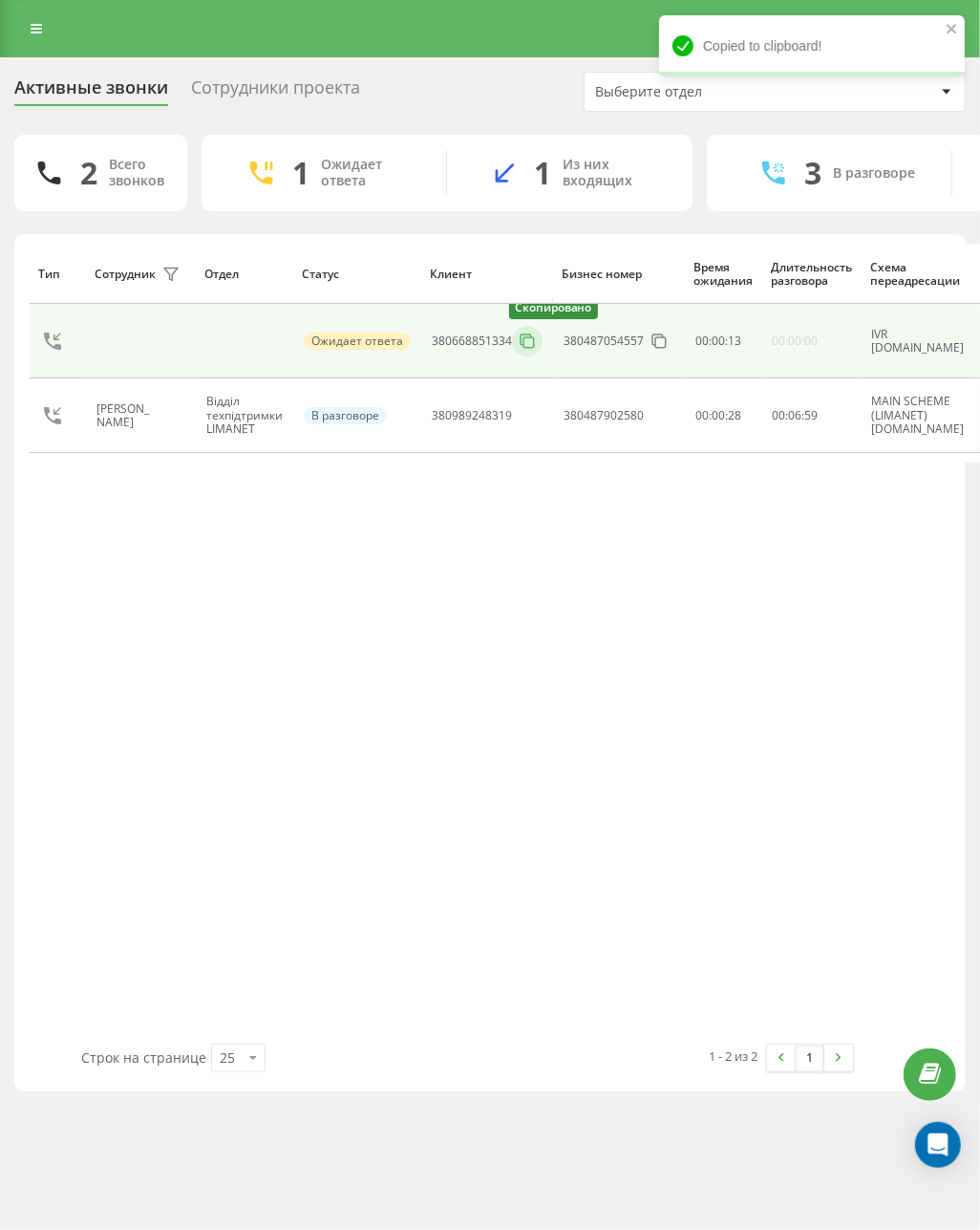
click at [526, 335] on icon at bounding box center [526, 339] width 11 height 11
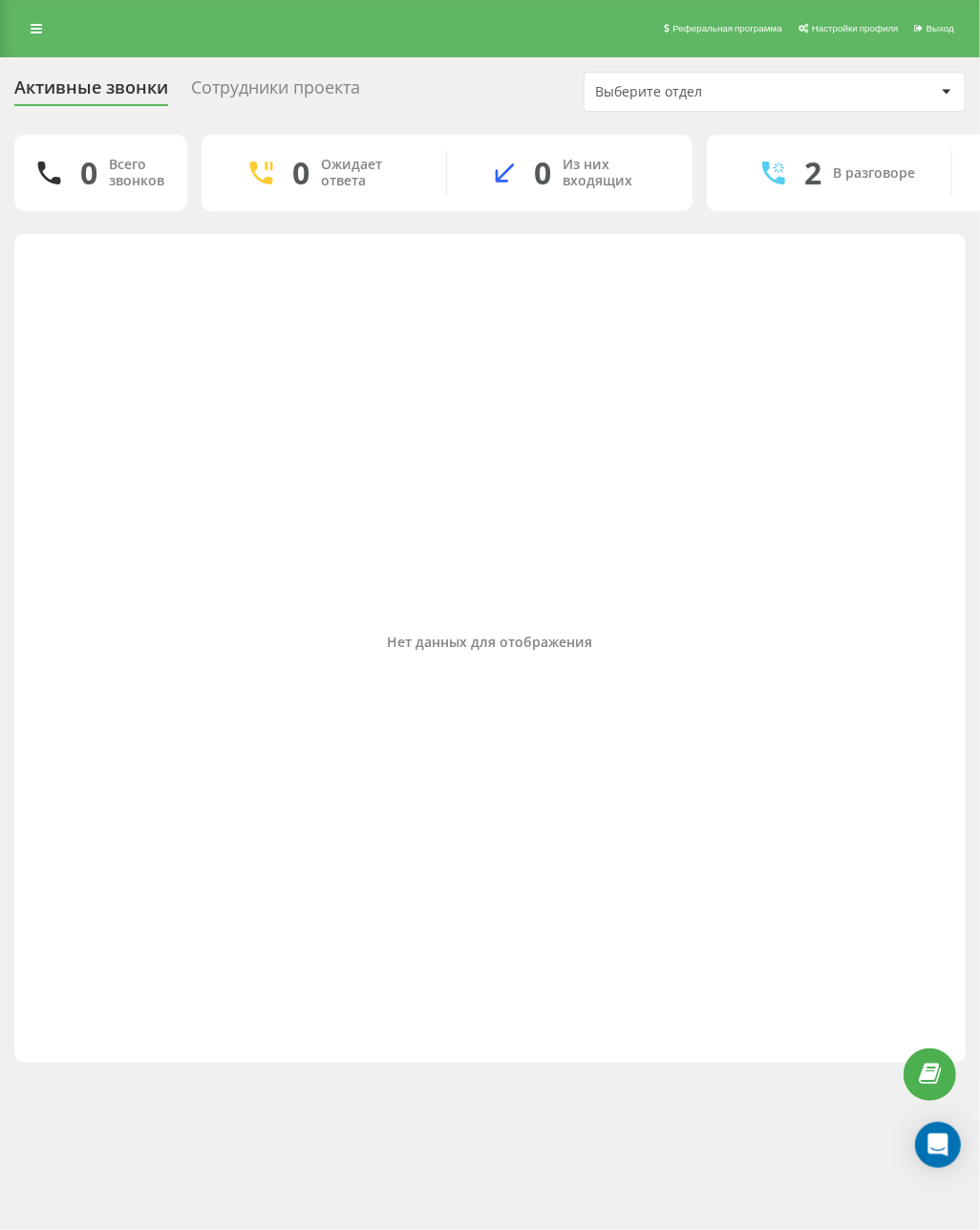
click at [146, 489] on div "Нет данных для отображения" at bounding box center [490, 643] width 921 height 800
click at [337, 307] on div "Нет данных для отображения" at bounding box center [490, 643] width 921 height 800
click at [483, 492] on div "Нет данных для отображения" at bounding box center [490, 643] width 921 height 800
click at [190, 436] on div "Нет данных для отображения" at bounding box center [490, 643] width 921 height 800
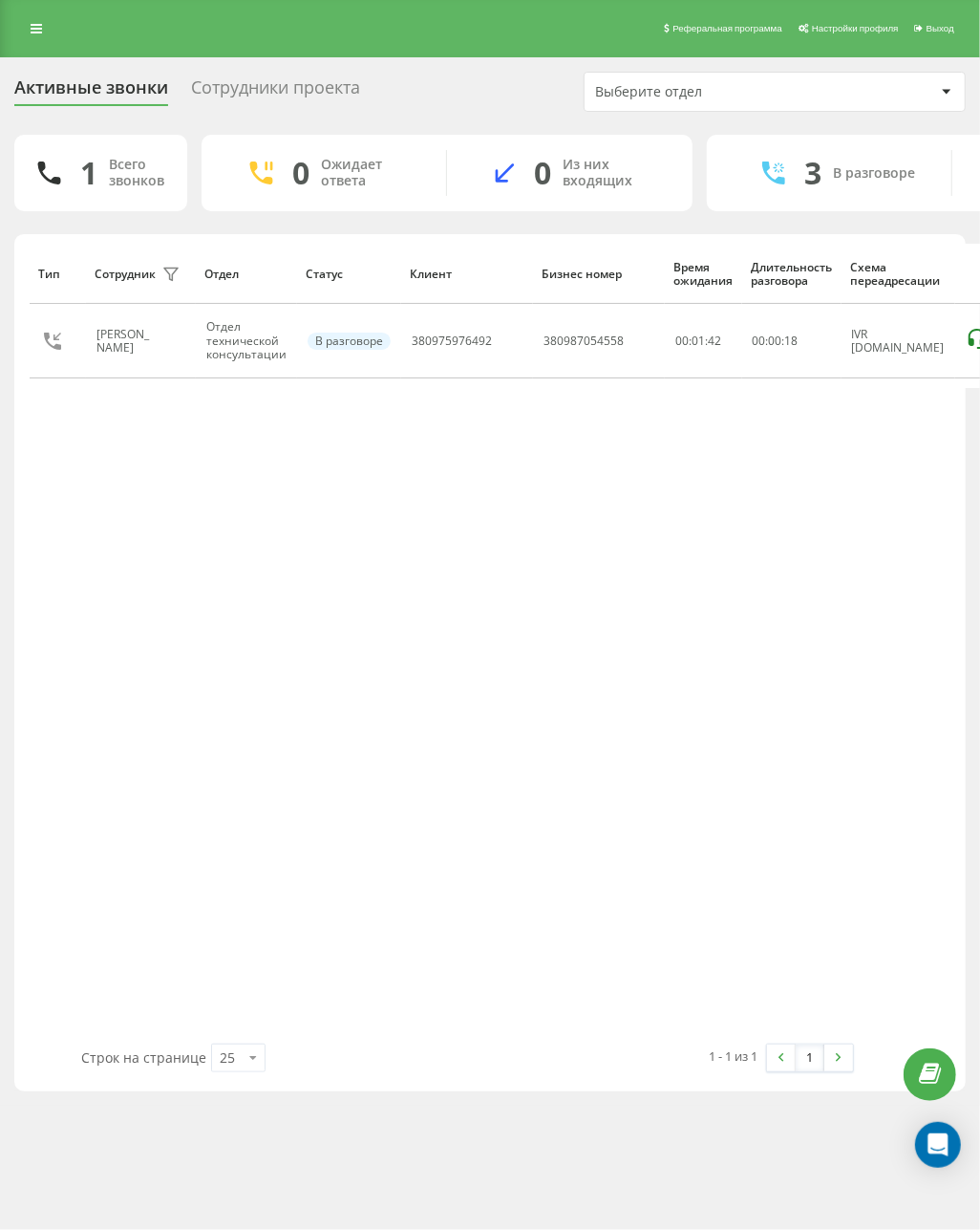
click at [338, 838] on div "Тип Сотрудник фильтра Отдел Статус Клиент Бизнес номер Время ожидания Длительно…" at bounding box center [490, 643] width 921 height 800
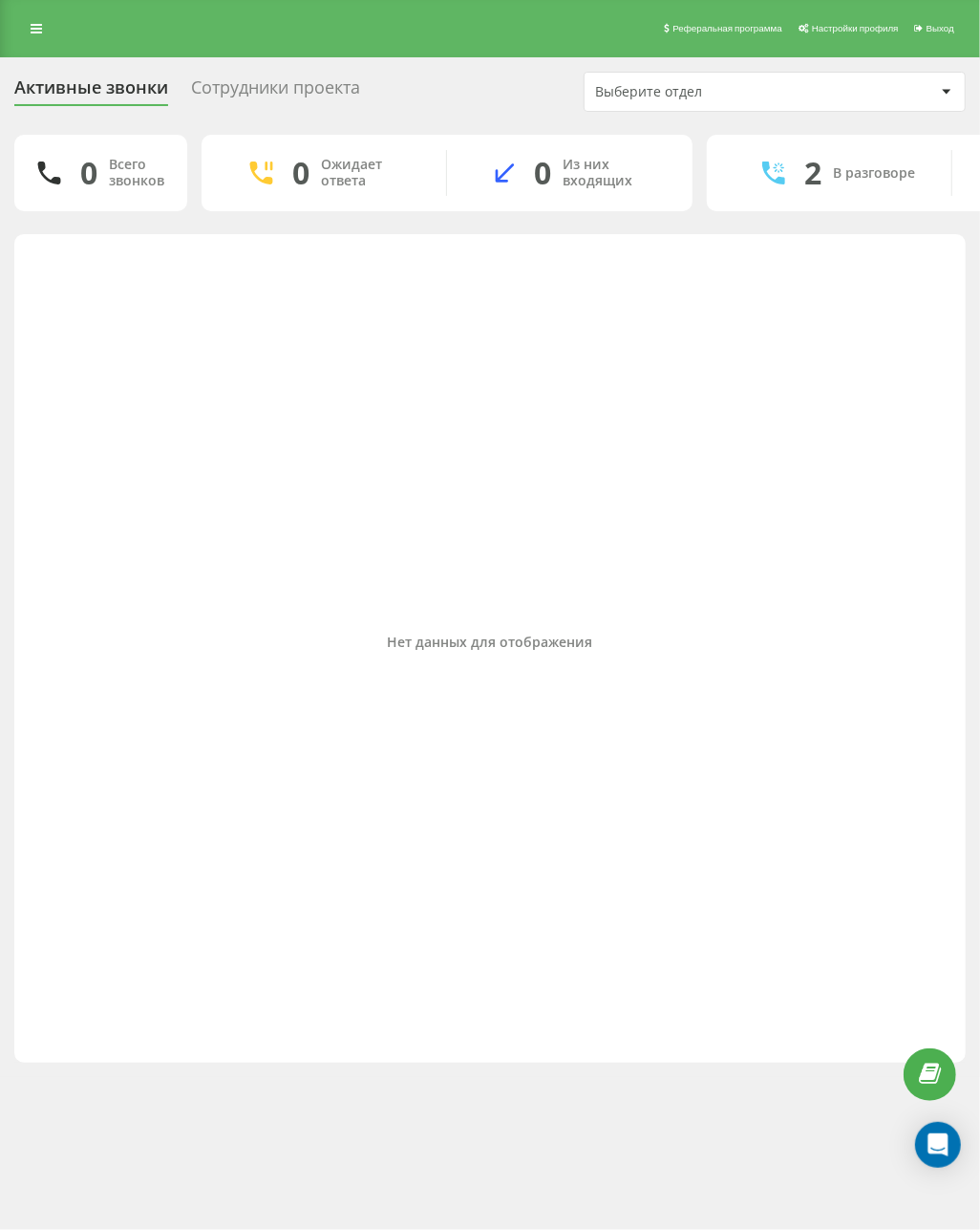
click at [423, 857] on div "Нет данных для отображения" at bounding box center [490, 643] width 921 height 800
click at [565, 809] on div "Нет данных для отображения" at bounding box center [490, 643] width 921 height 800
click at [405, 379] on div "Нет данных для отображения" at bounding box center [490, 643] width 921 height 800
click at [180, 416] on div "Нет данных для отображения" at bounding box center [490, 643] width 921 height 800
click at [327, 758] on div "Нет данных для отображения" at bounding box center [490, 643] width 921 height 800
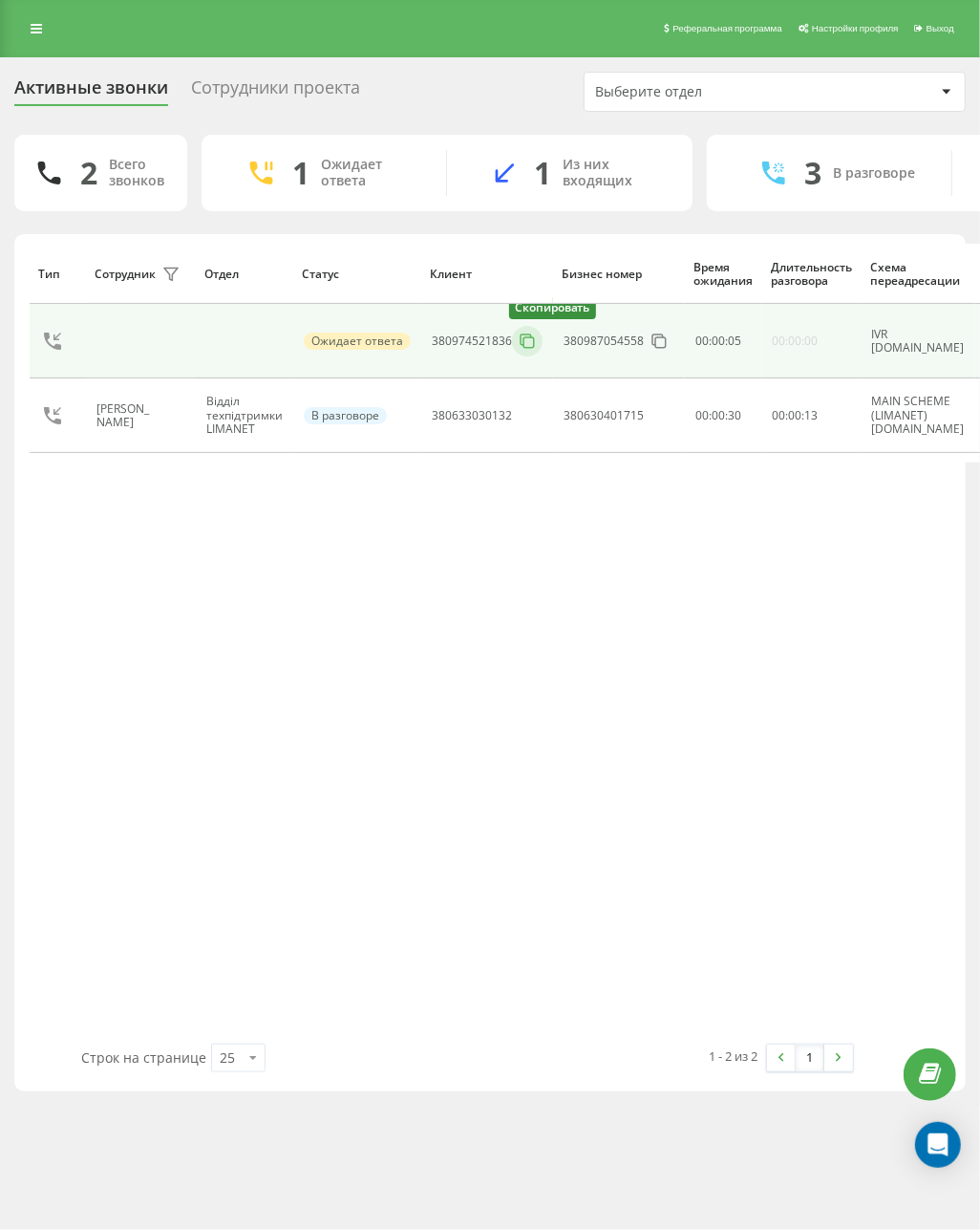
click at [518, 338] on icon at bounding box center [528, 341] width 20 height 20
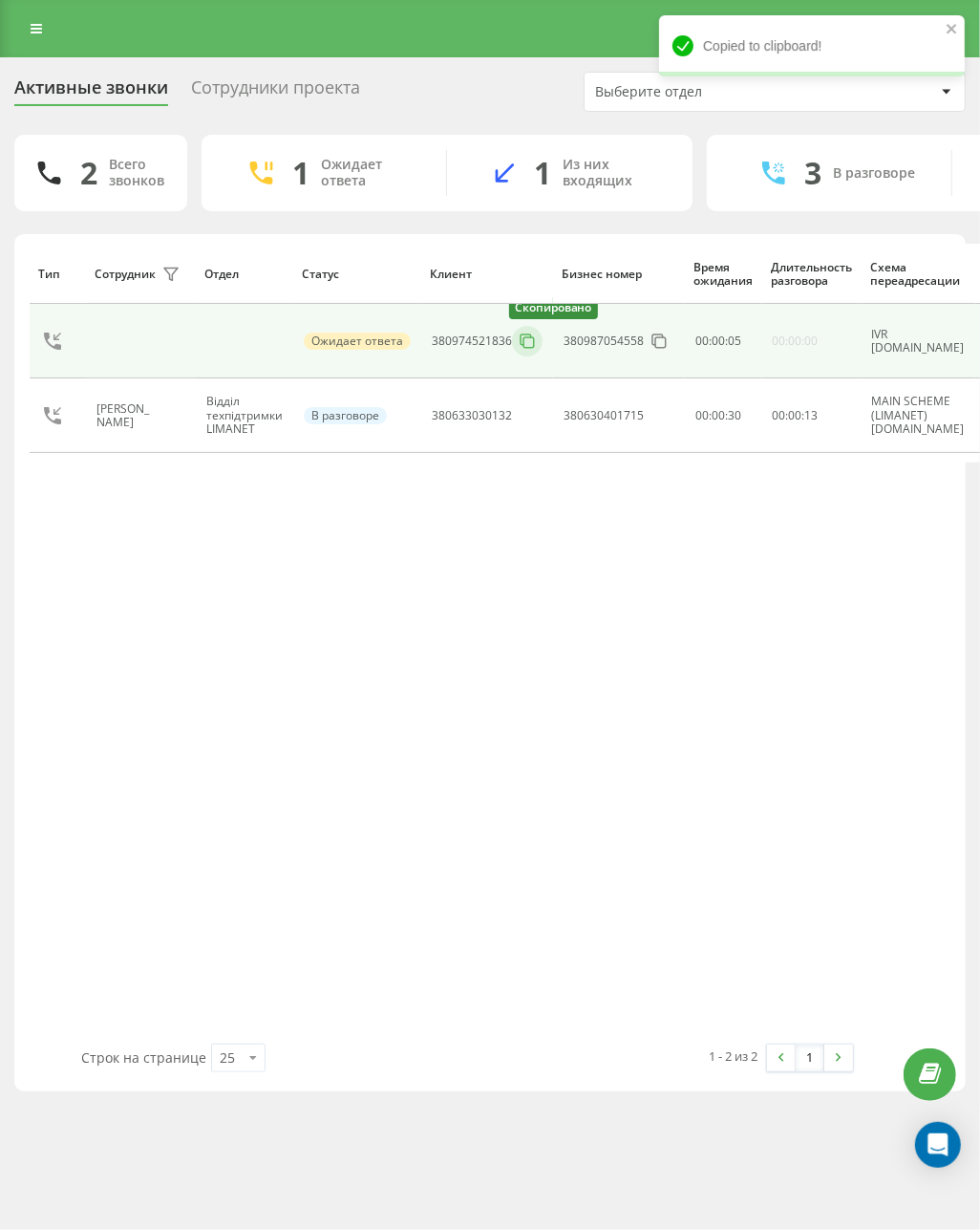
click at [518, 338] on icon at bounding box center [528, 341] width 20 height 20
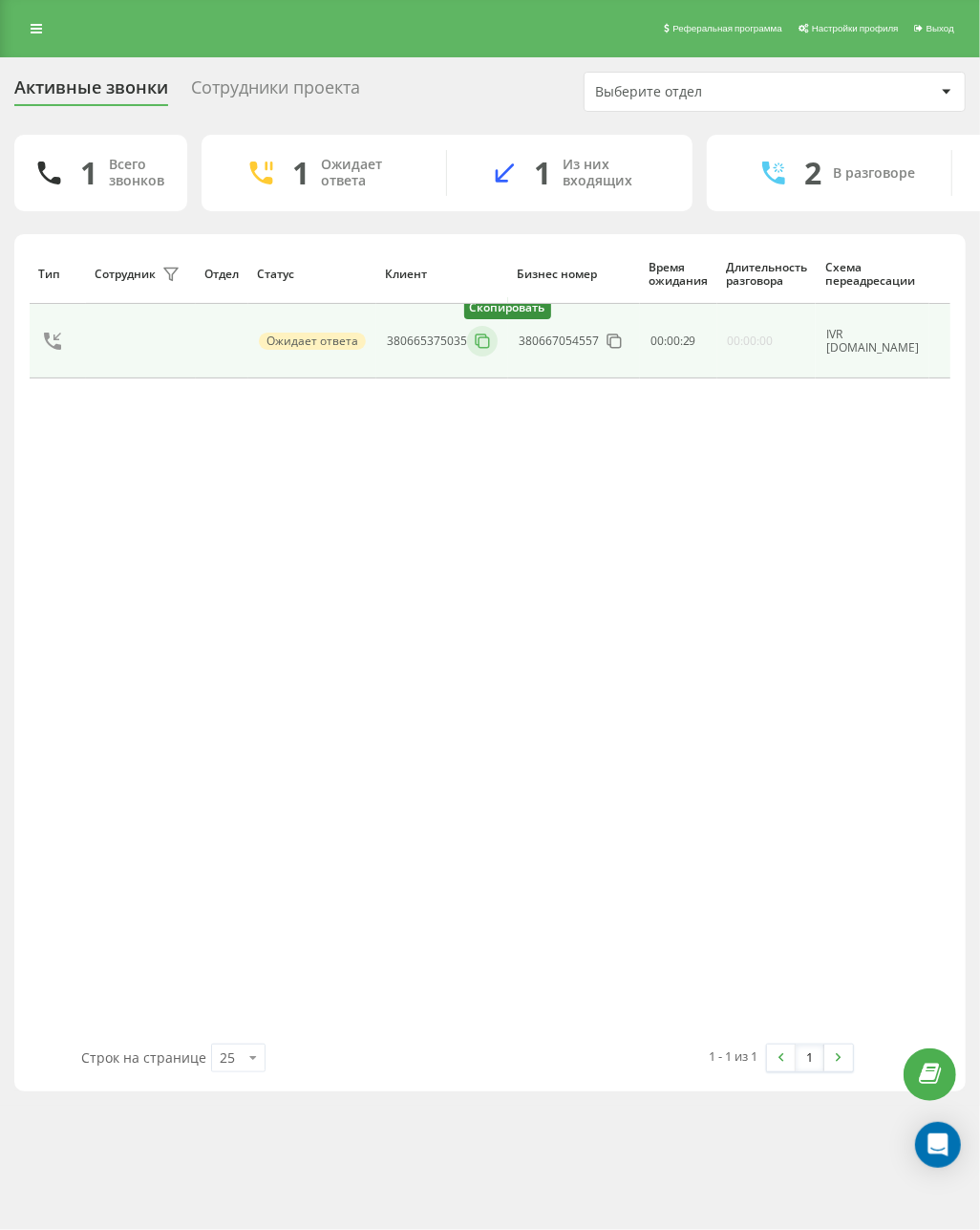
click at [493, 339] on button at bounding box center [482, 341] width 30 height 21
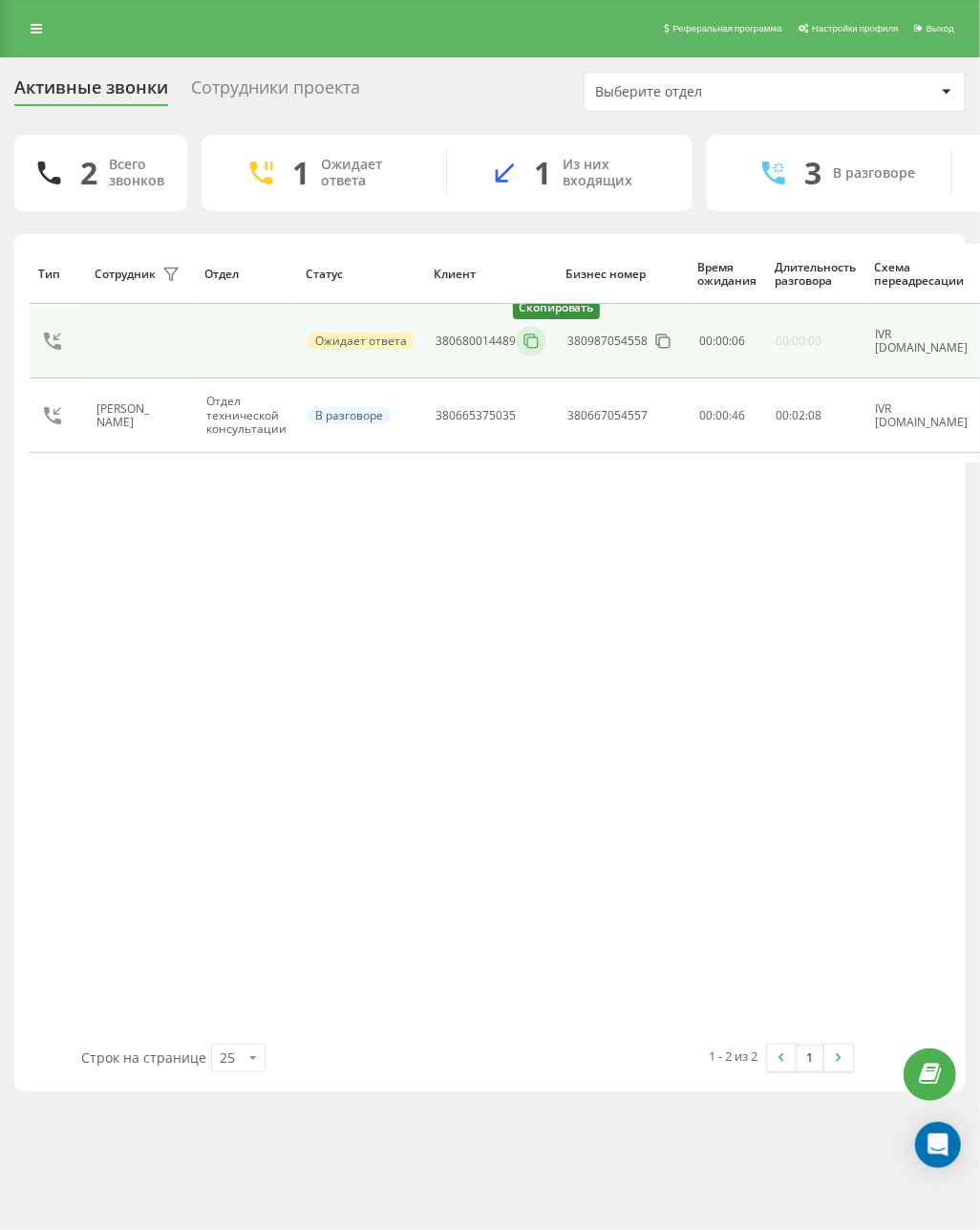
click at [525, 347] on icon at bounding box center [532, 341] width 20 height 20
